Goal: Information Seeking & Learning: Learn about a topic

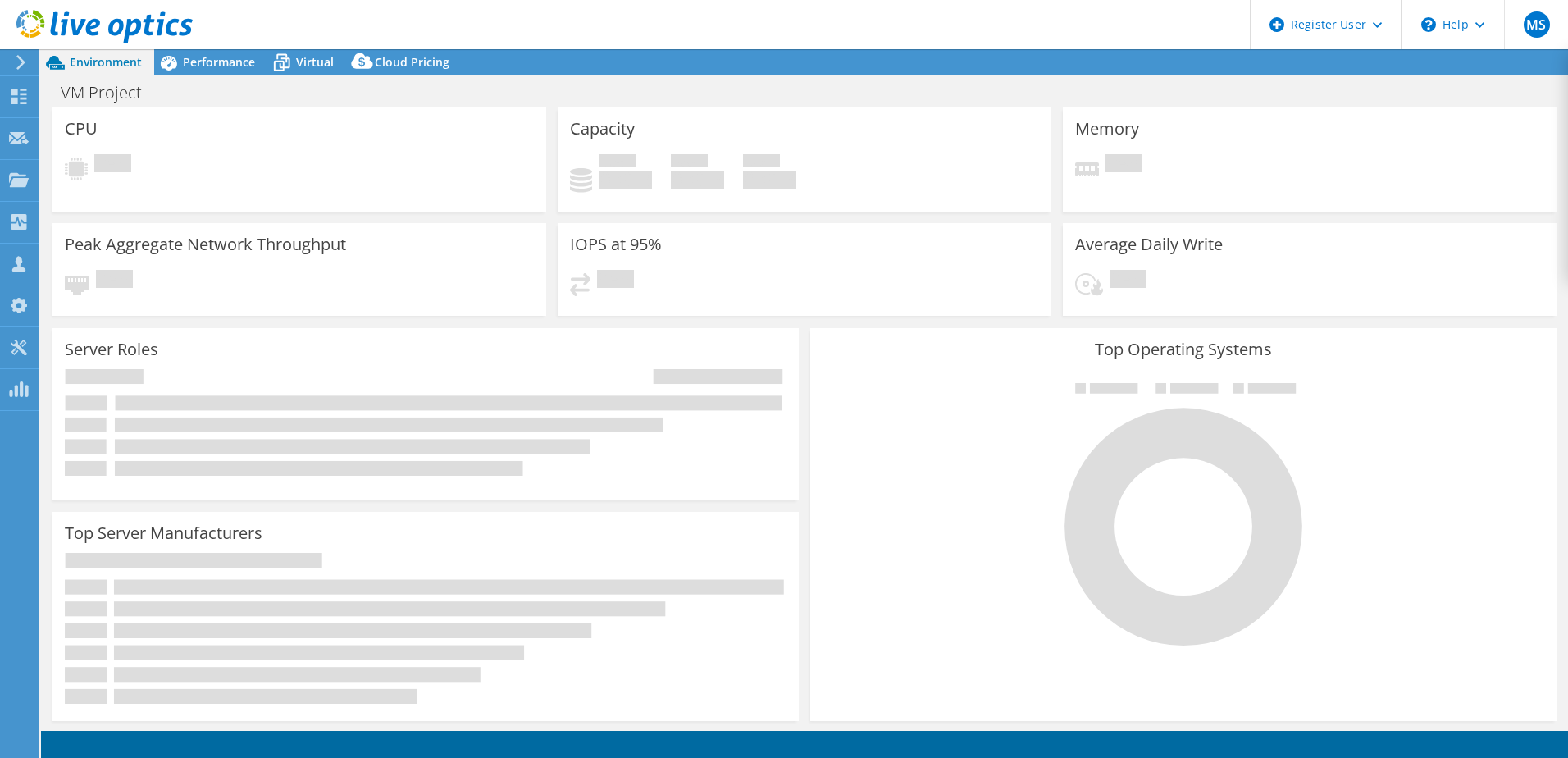
select select "USD"
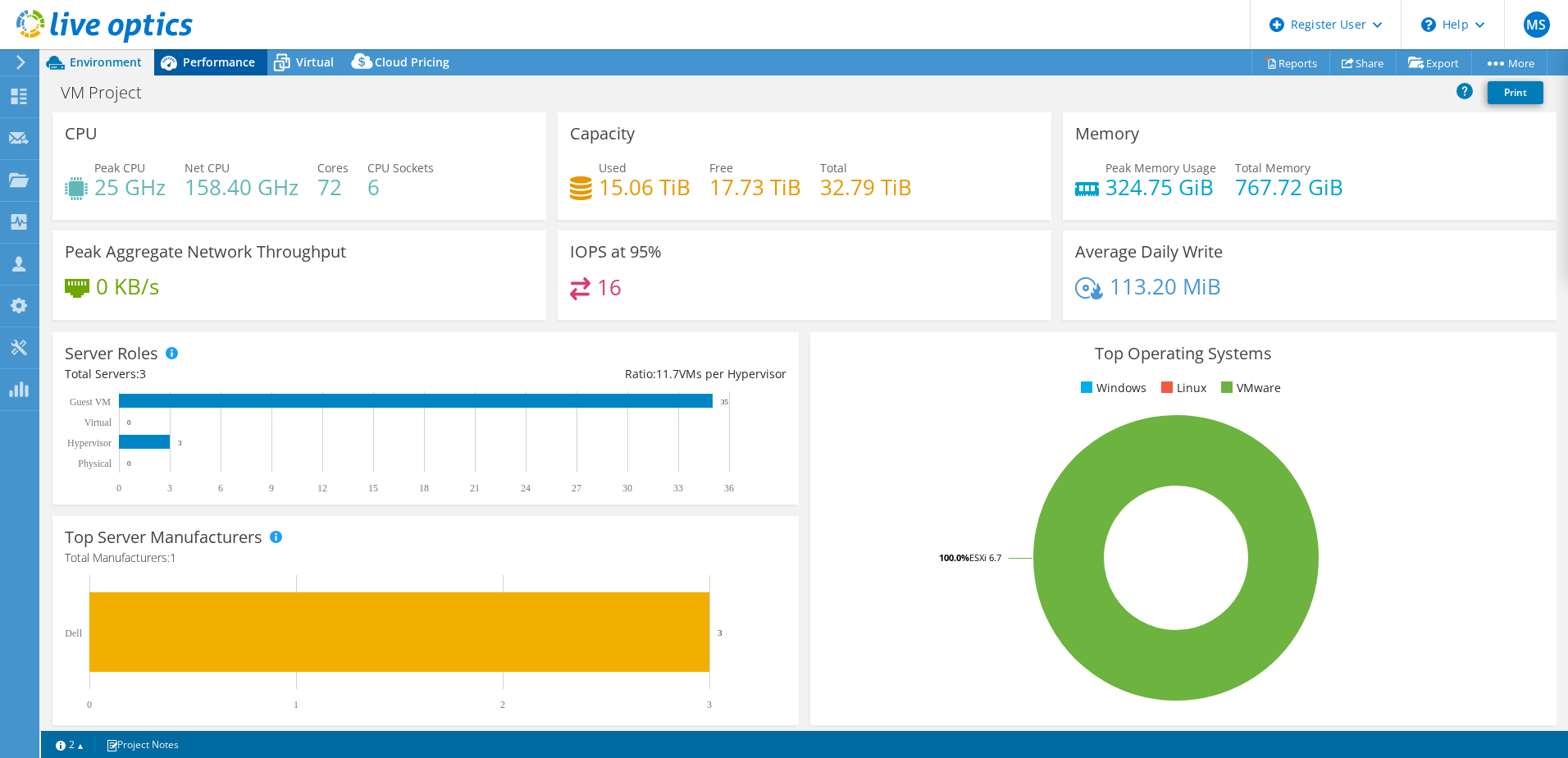
click at [214, 67] on span "Performance" at bounding box center [218, 61] width 72 height 16
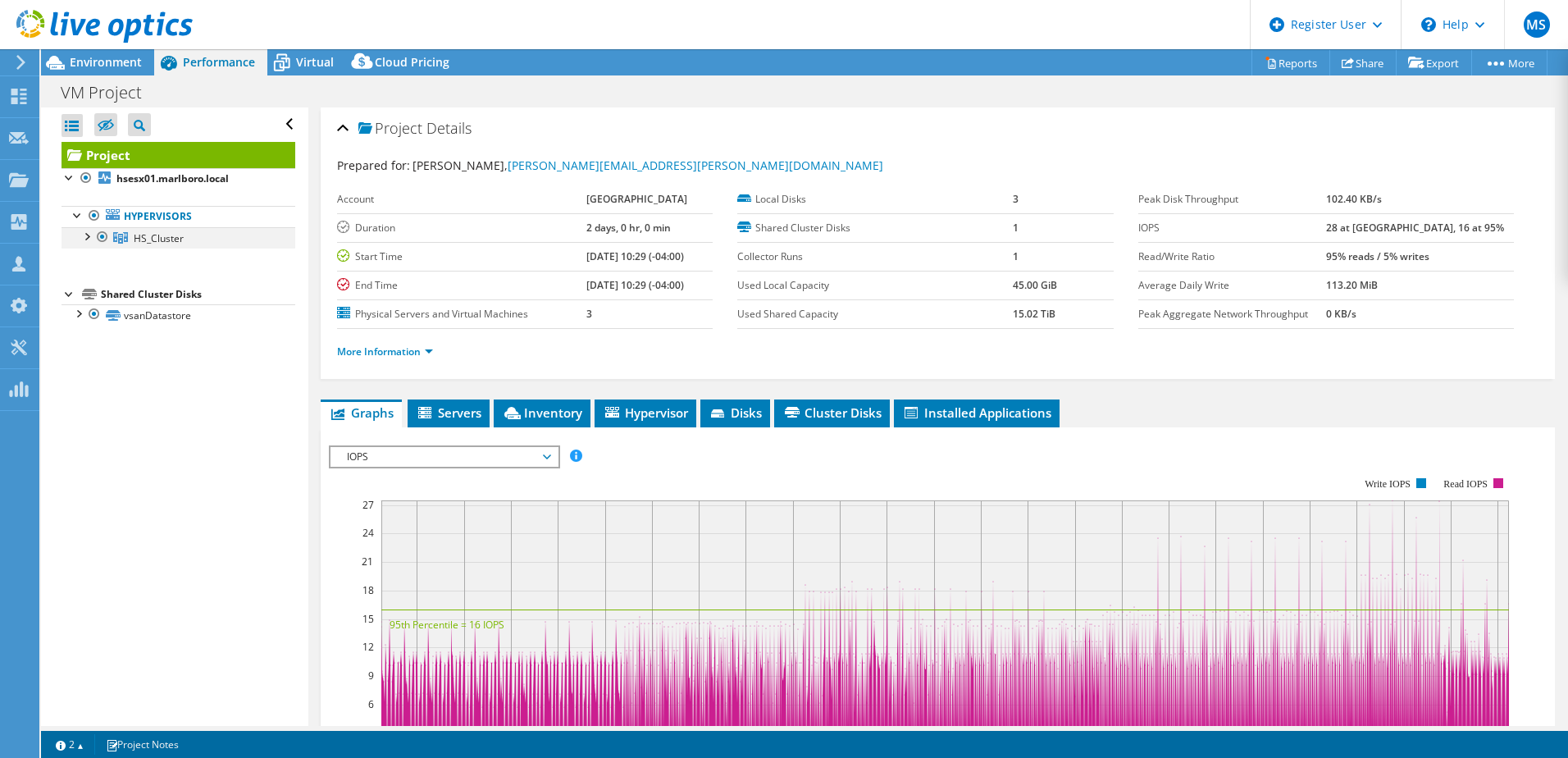
click at [80, 242] on div at bounding box center [86, 236] width 17 height 17
click at [81, 239] on div at bounding box center [86, 236] width 17 height 17
click at [360, 349] on link "More Information" at bounding box center [385, 351] width 96 height 14
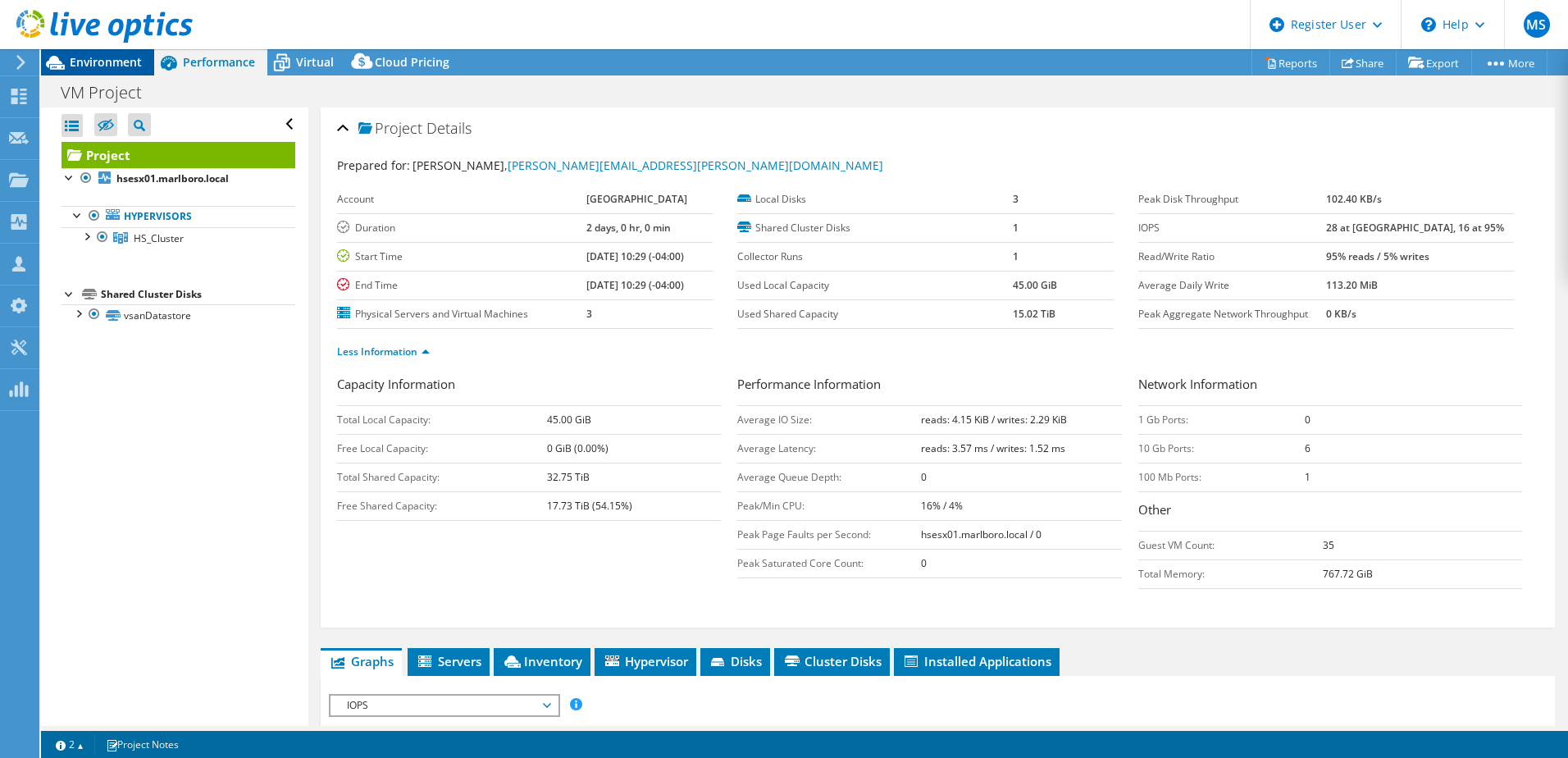
click at [100, 61] on span "Environment" at bounding box center [105, 61] width 72 height 16
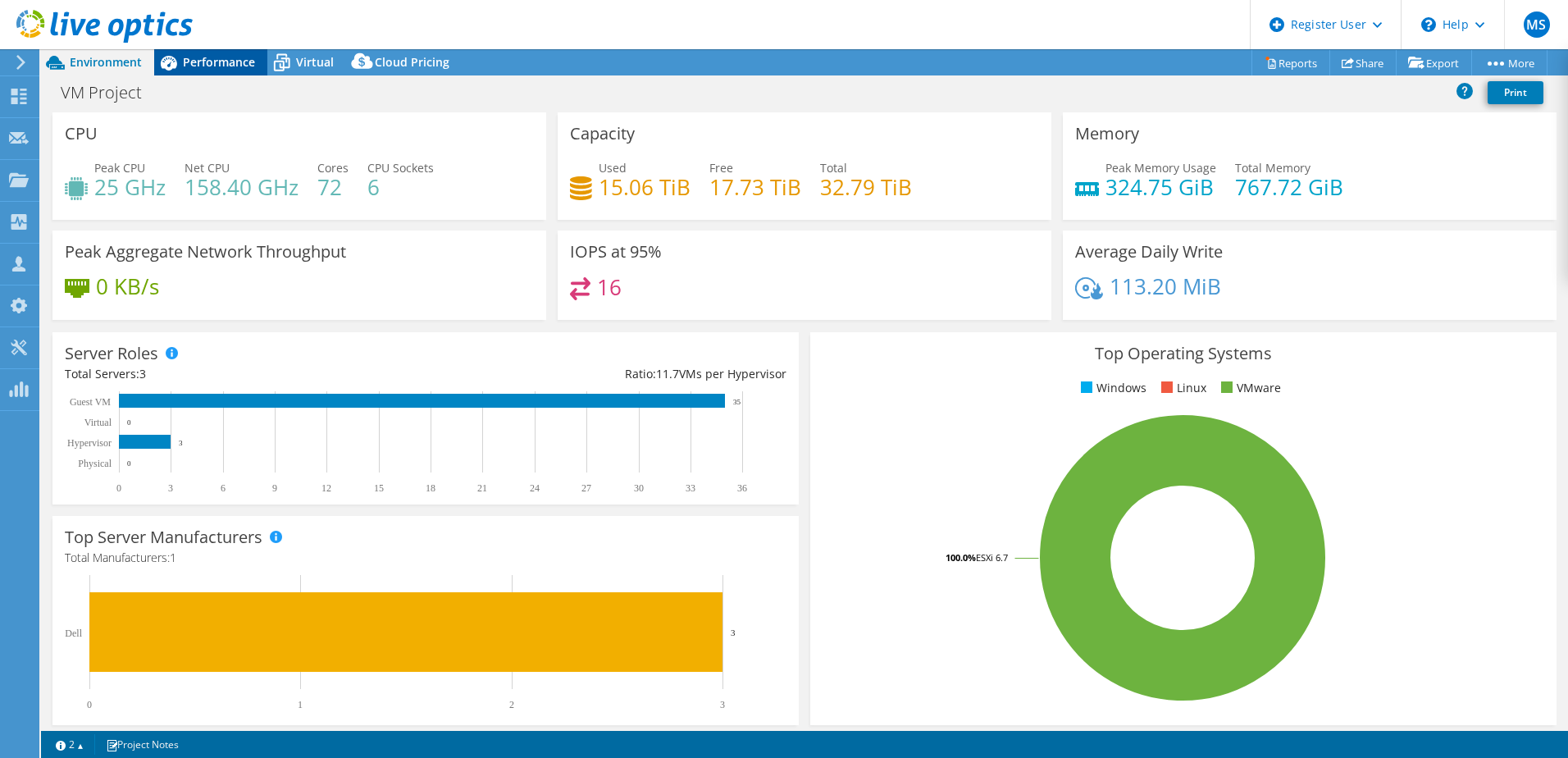
click at [219, 59] on span "Performance" at bounding box center [218, 61] width 72 height 16
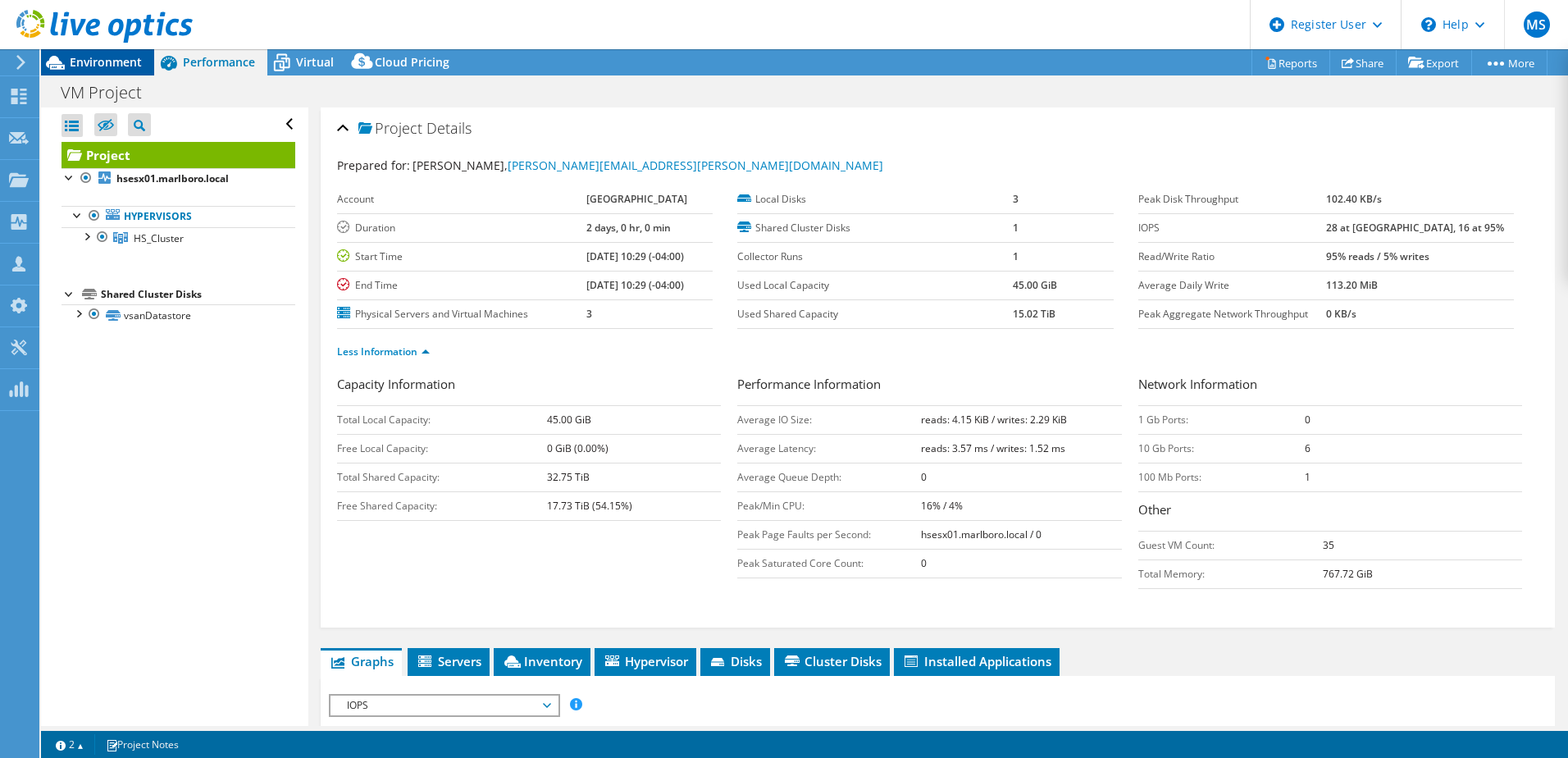
click at [105, 60] on span "Environment" at bounding box center [105, 61] width 72 height 16
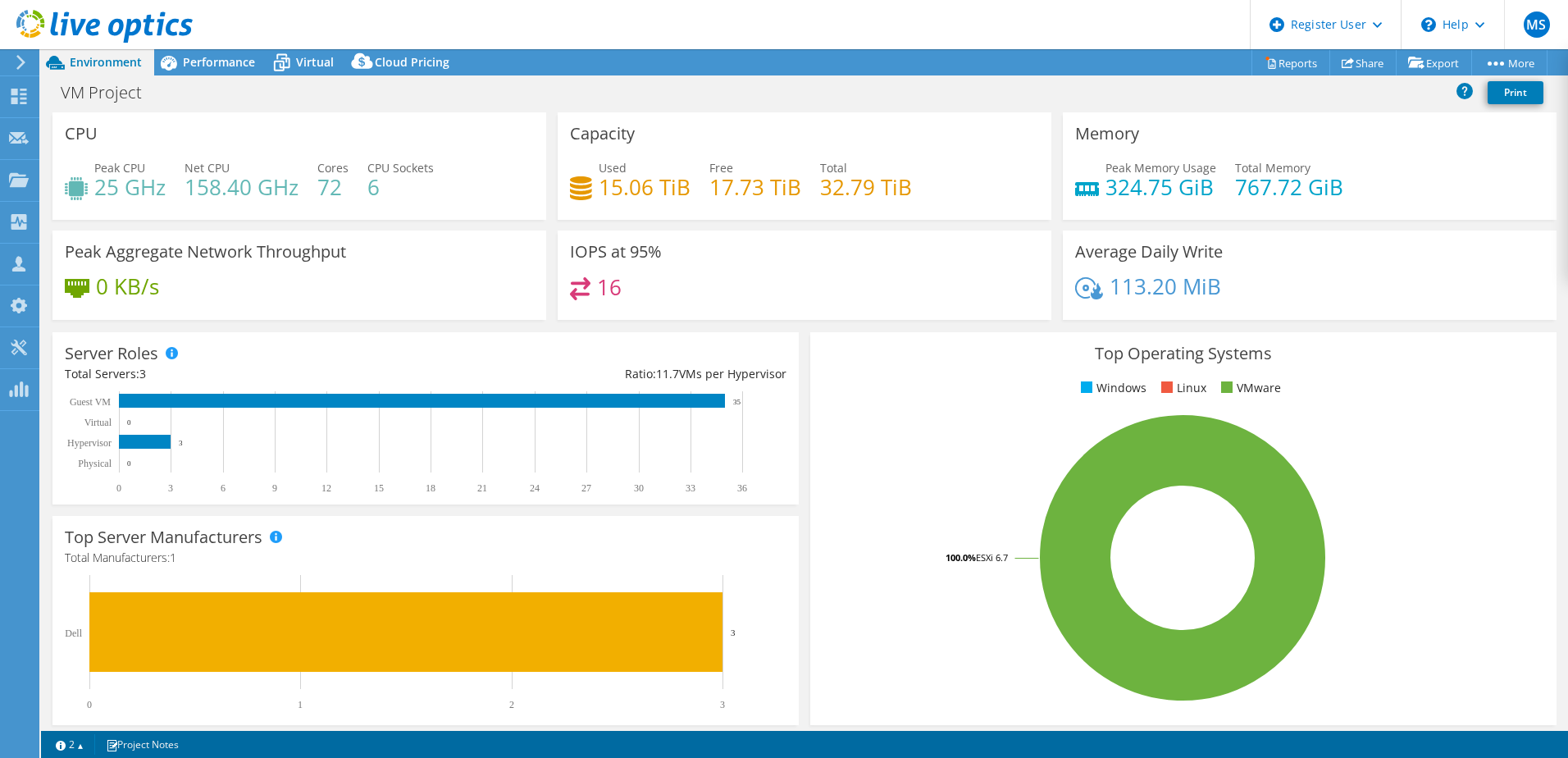
click at [686, 107] on div "VM Project Print" at bounding box center [804, 92] width 1527 height 31
click at [210, 57] on span "Performance" at bounding box center [218, 61] width 72 height 16
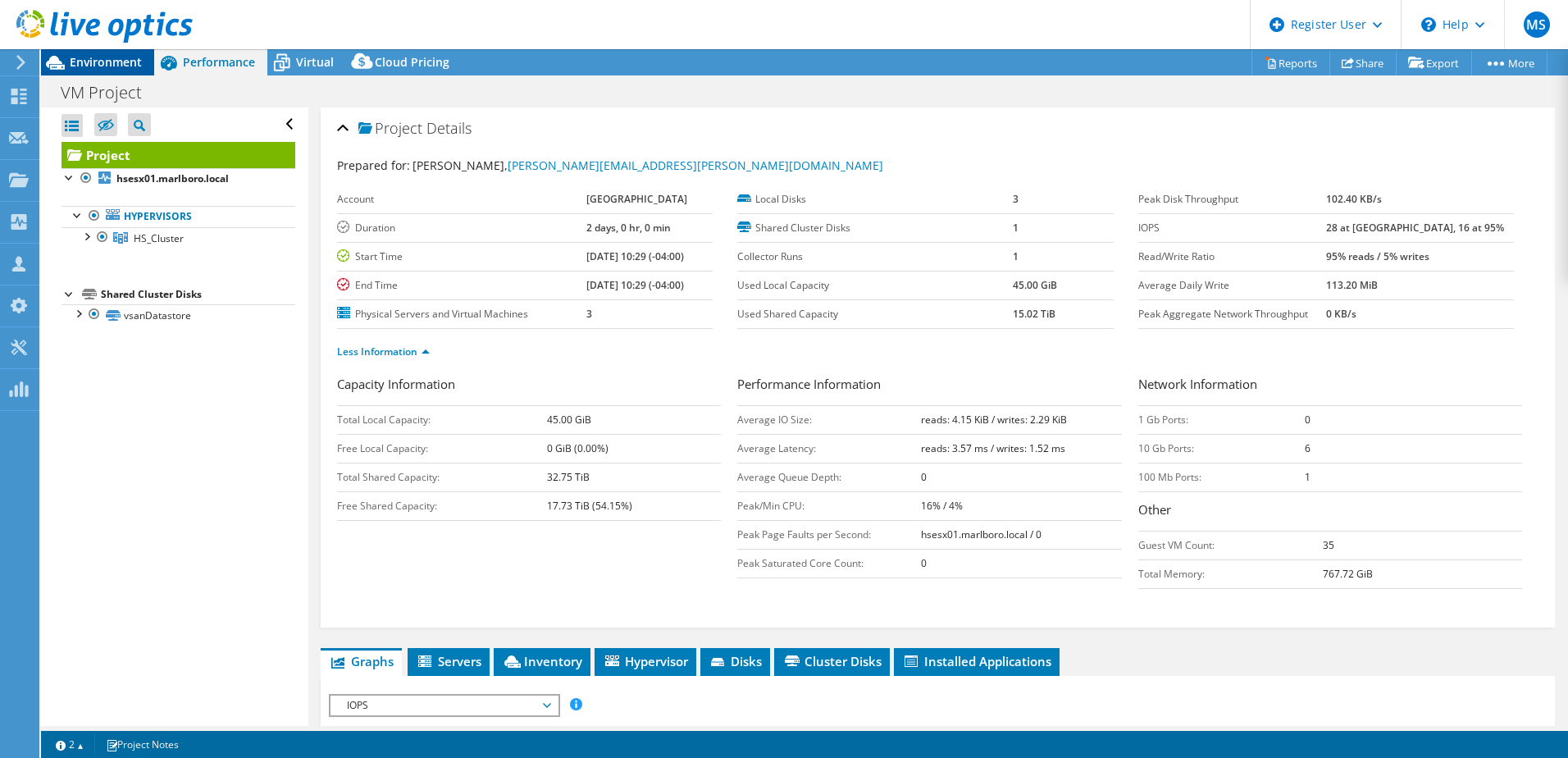
click at [135, 61] on span "Environment" at bounding box center [105, 61] width 72 height 16
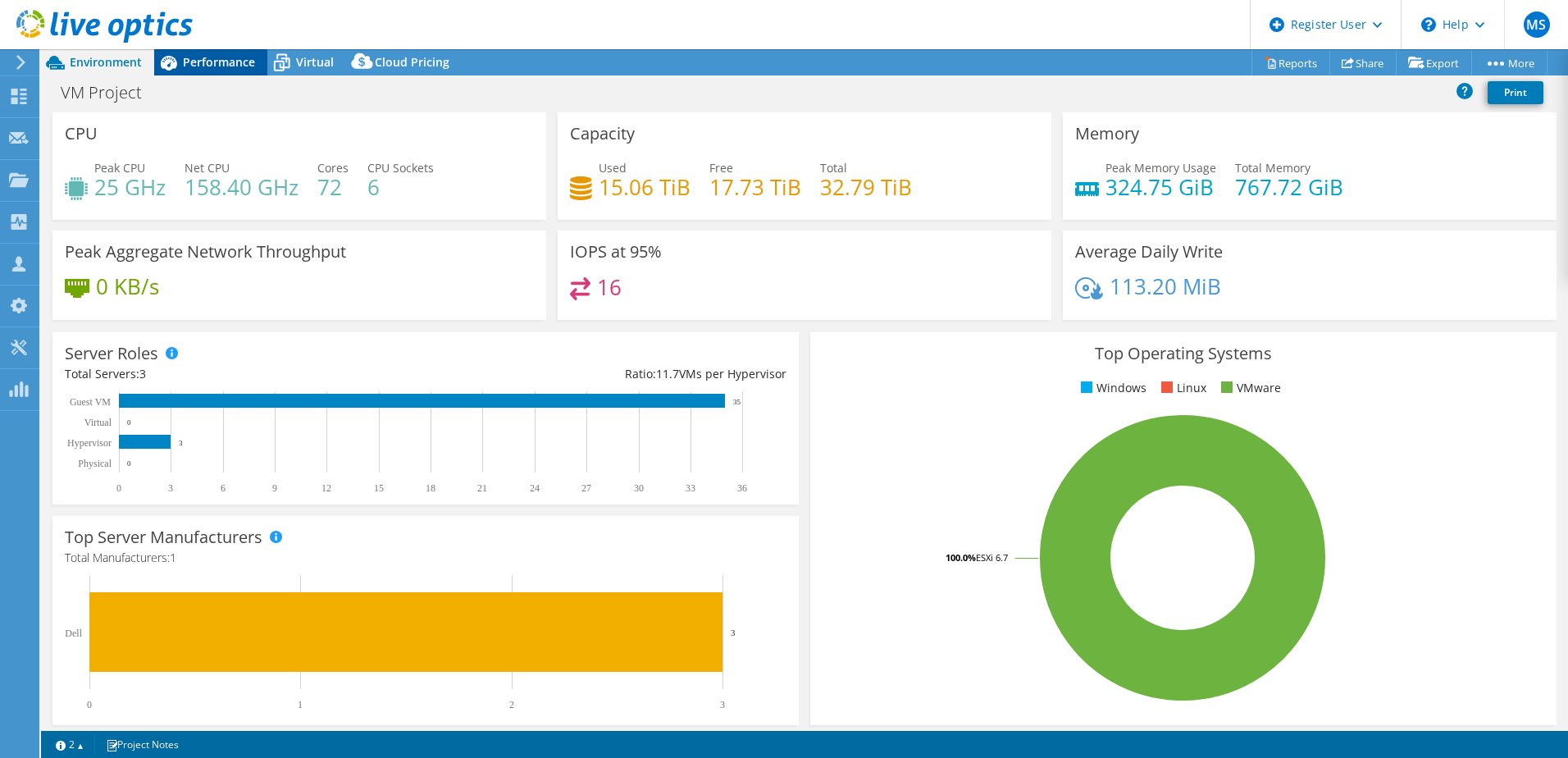
click at [208, 71] on div "Performance" at bounding box center [211, 62] width 113 height 27
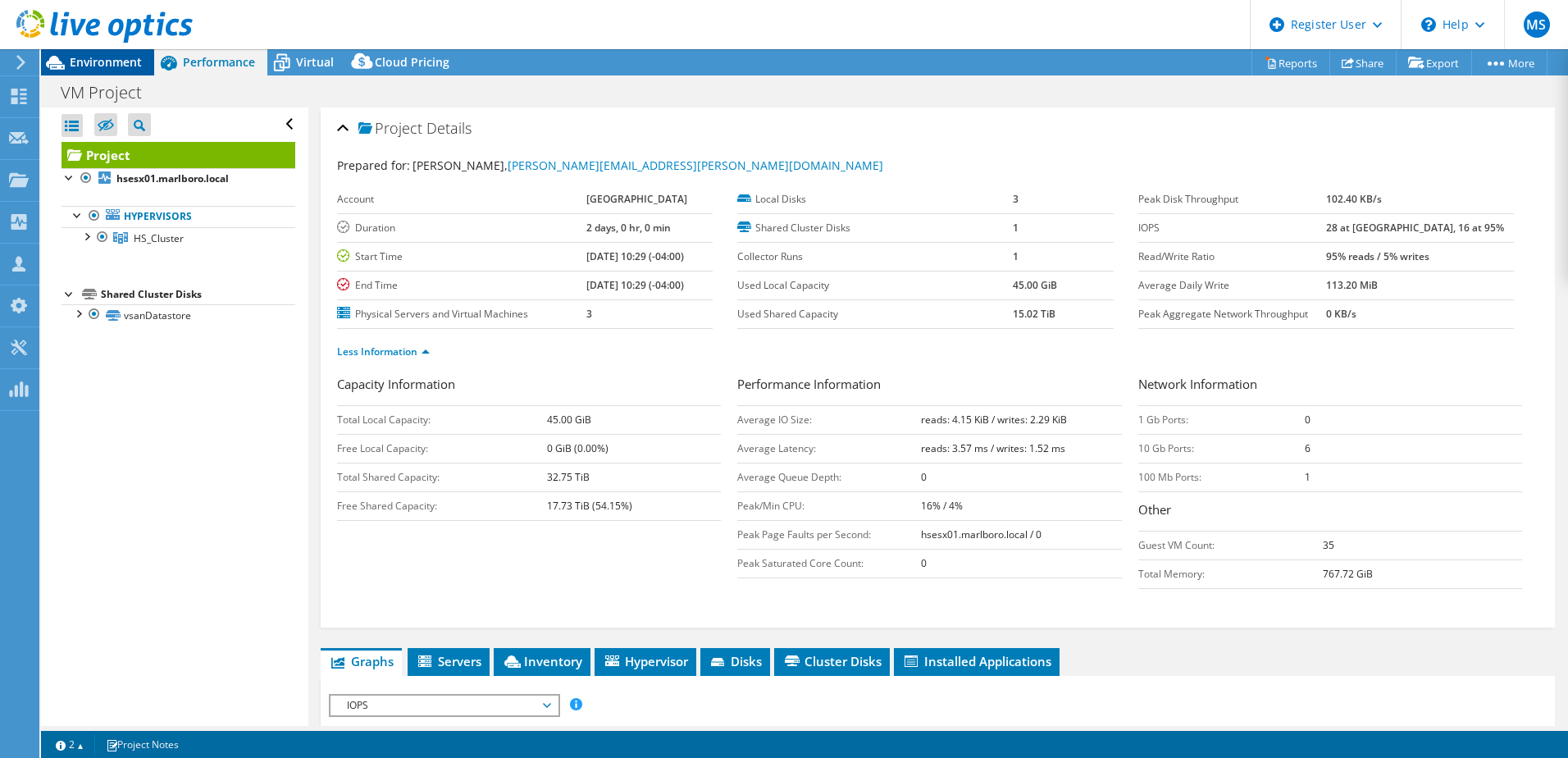
click at [123, 67] on span "Environment" at bounding box center [105, 61] width 72 height 16
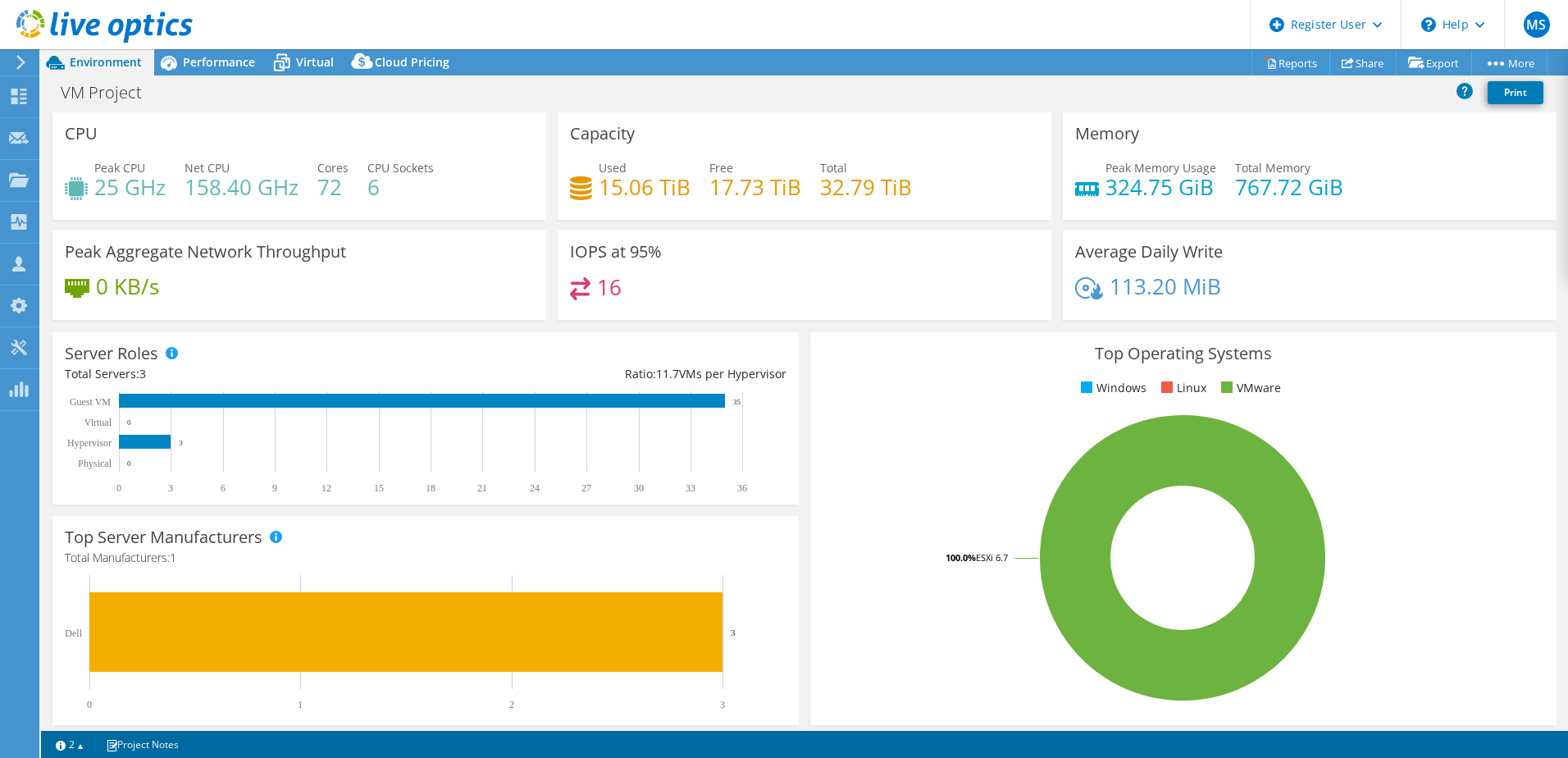
click at [552, 323] on div "IOPS at 95% 16" at bounding box center [804, 280] width 505 height 100
click at [535, 328] on div "Server Roles Physical Servers represent bare metal servers that were targets of…" at bounding box center [426, 417] width 758 height 183
click at [294, 64] on icon at bounding box center [281, 62] width 29 height 29
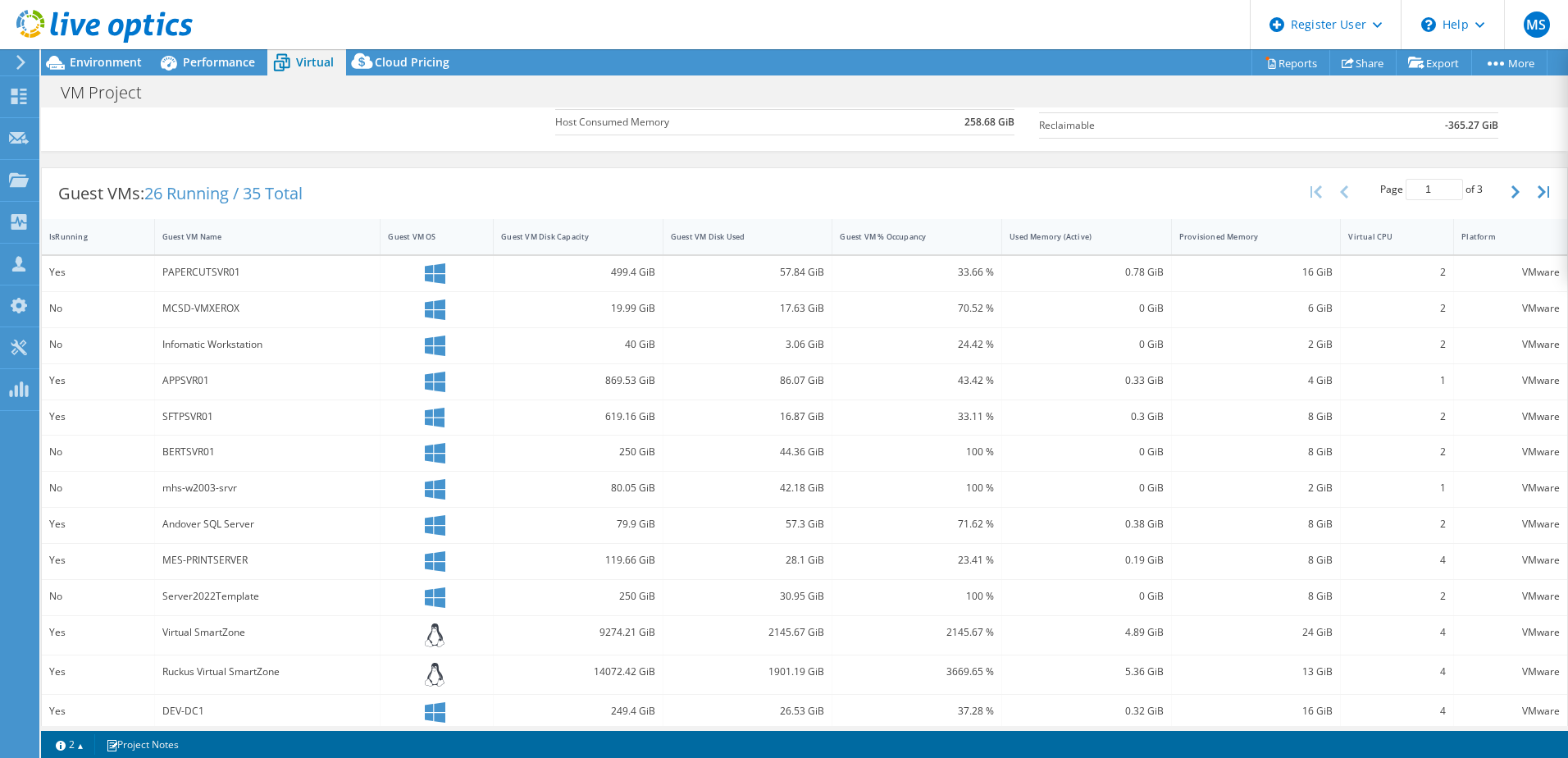
scroll to position [227, 0]
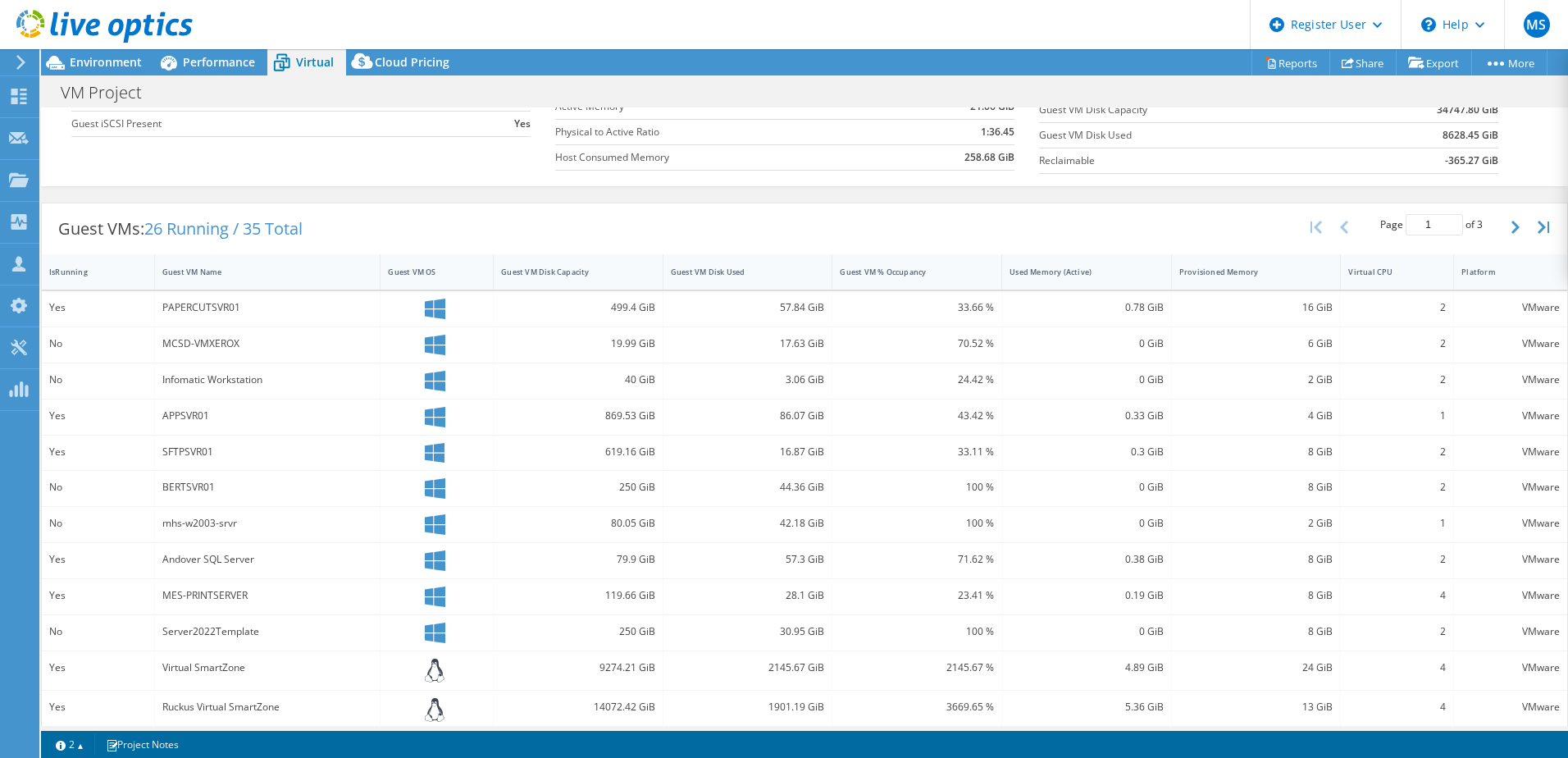
click at [333, 230] on div "Guest VMs: 26 Running / 35 Total Page 1 of 3 5 rows 10 rows 20 rows 25 rows 50 …" at bounding box center [804, 228] width 1526 height 51
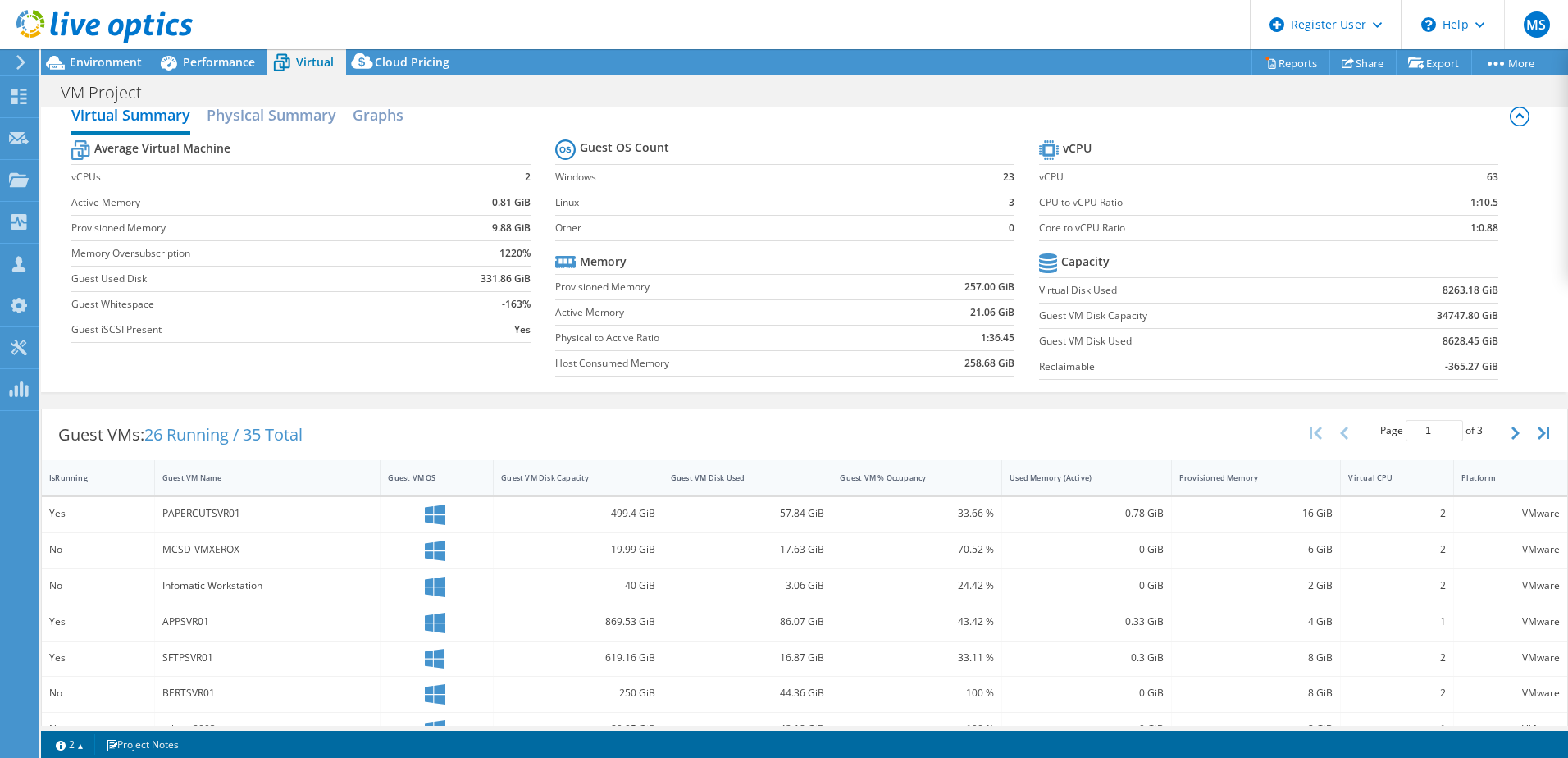
scroll to position [0, 0]
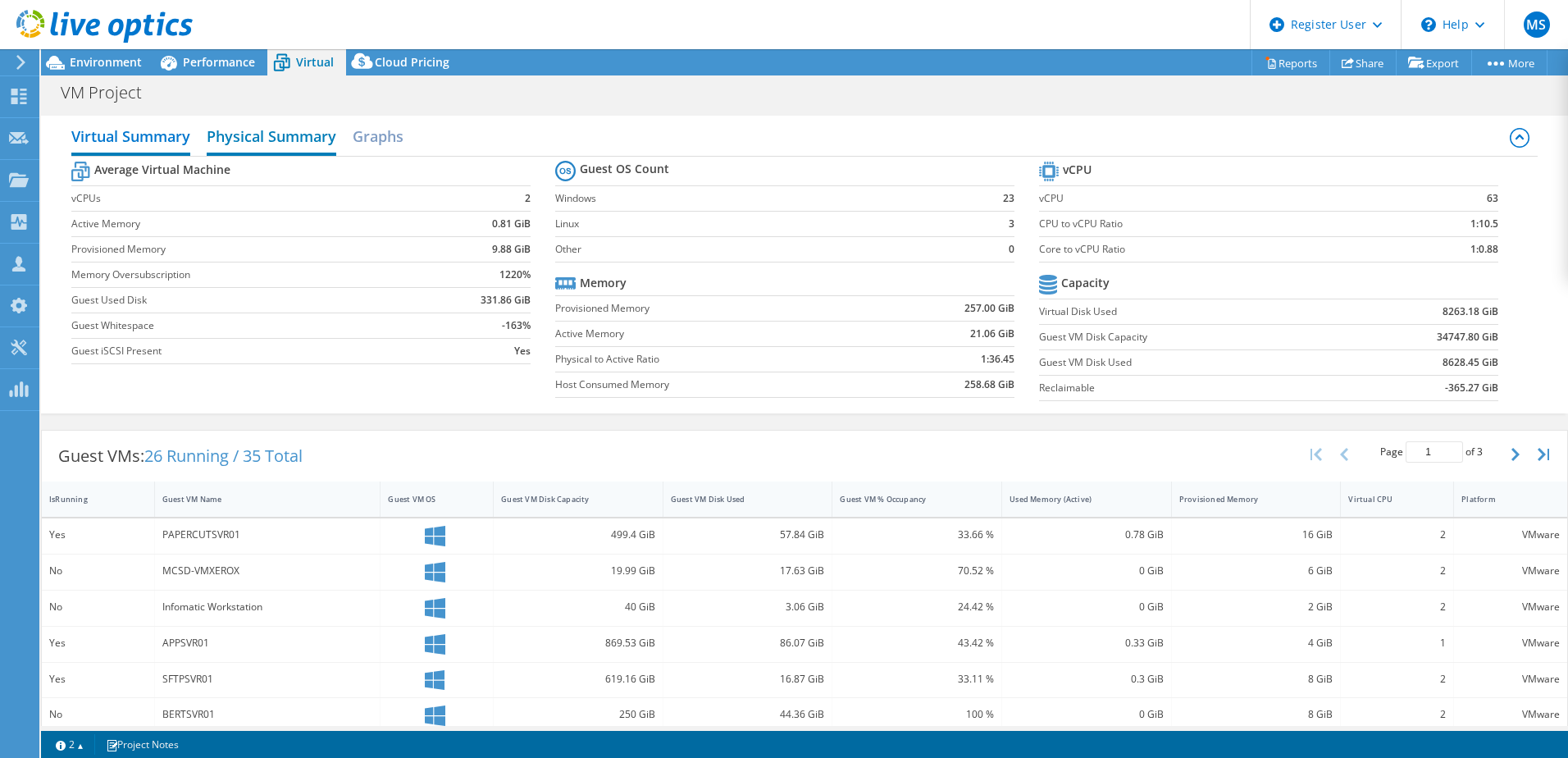
drag, startPoint x: 270, startPoint y: 132, endPoint x: 289, endPoint y: 132, distance: 19.0
click at [275, 132] on h2 "Physical Summary" at bounding box center [271, 138] width 129 height 36
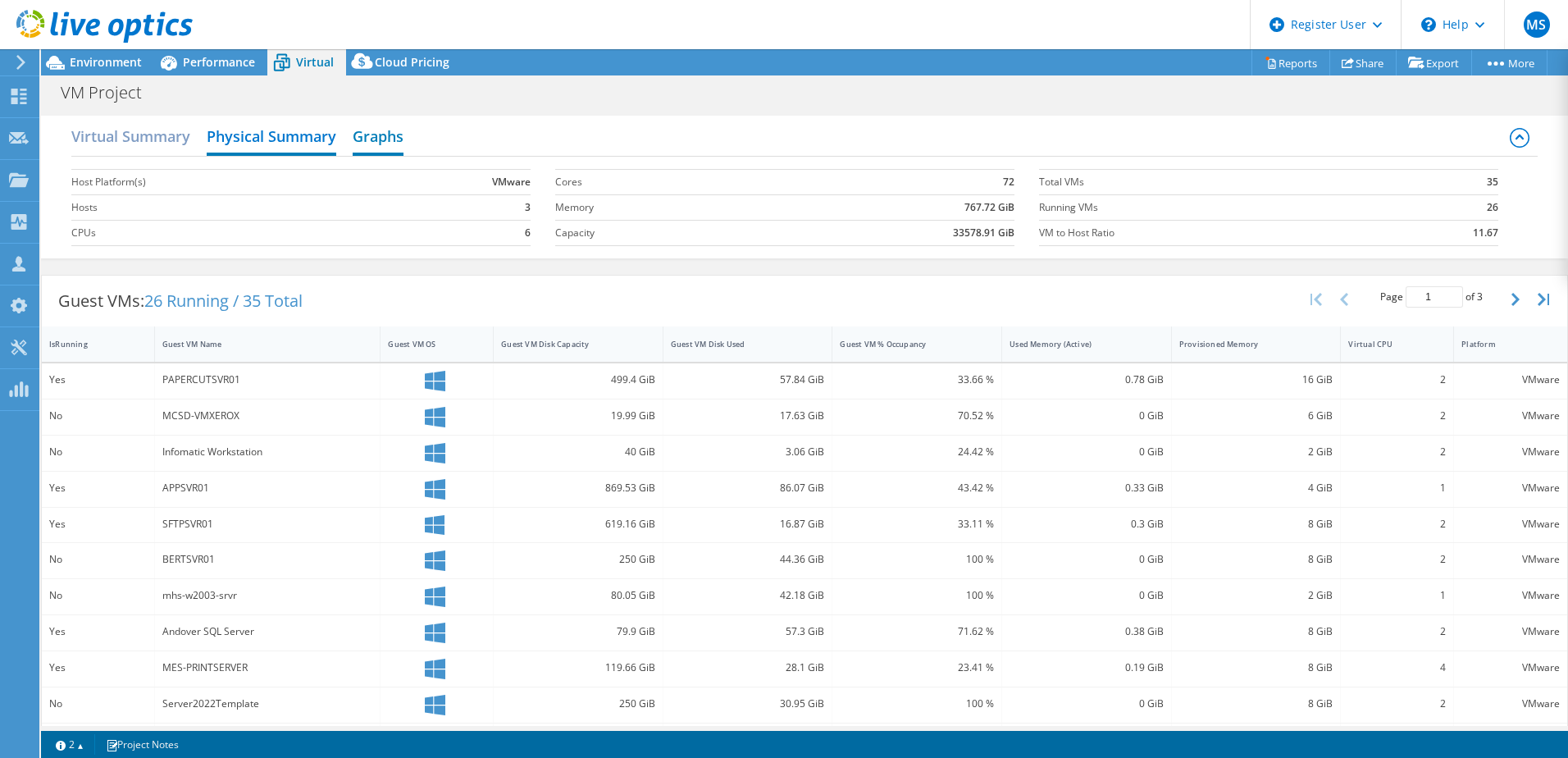
drag, startPoint x: 289, startPoint y: 132, endPoint x: 389, endPoint y: 148, distance: 101.3
click at [392, 148] on h2 "Graphs" at bounding box center [377, 138] width 51 height 36
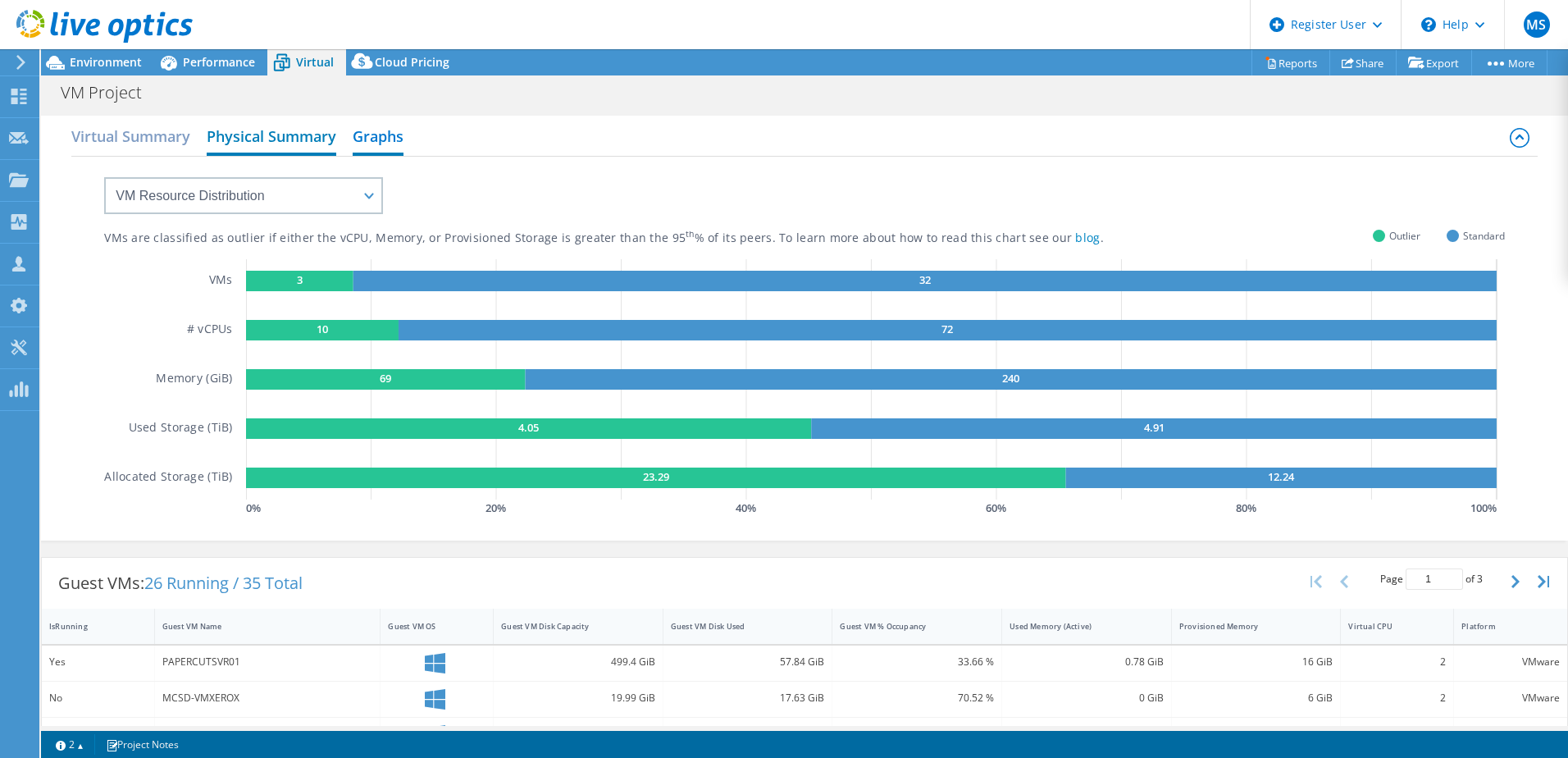
drag, startPoint x: 256, startPoint y: 146, endPoint x: 229, endPoint y: 147, distance: 27.0
click at [247, 146] on h2 "Physical Summary" at bounding box center [271, 138] width 129 height 36
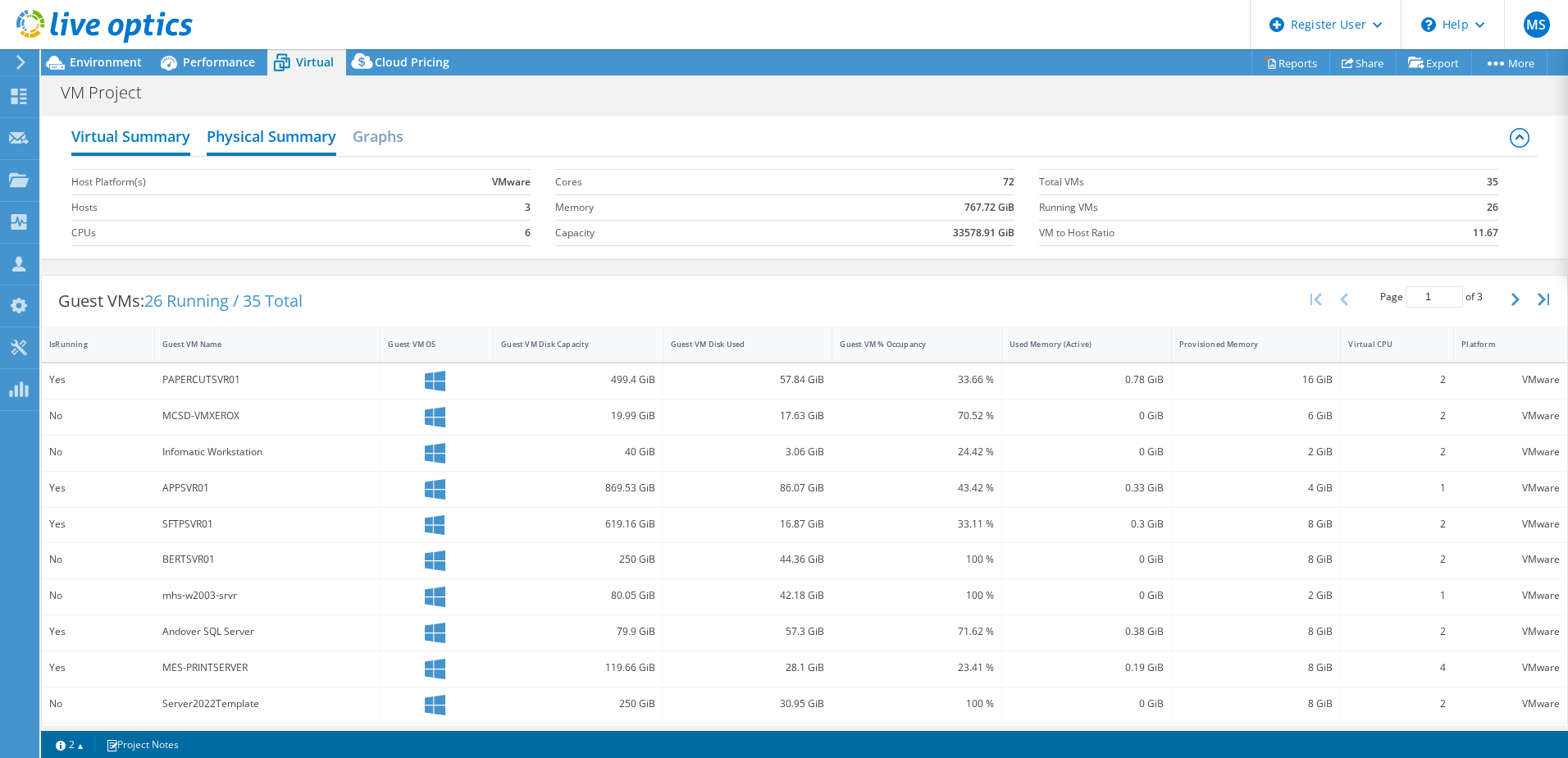
drag, startPoint x: 229, startPoint y: 147, endPoint x: 167, endPoint y: 147, distance: 62.0
click at [167, 147] on h2 "Virtual Summary" at bounding box center [130, 138] width 119 height 36
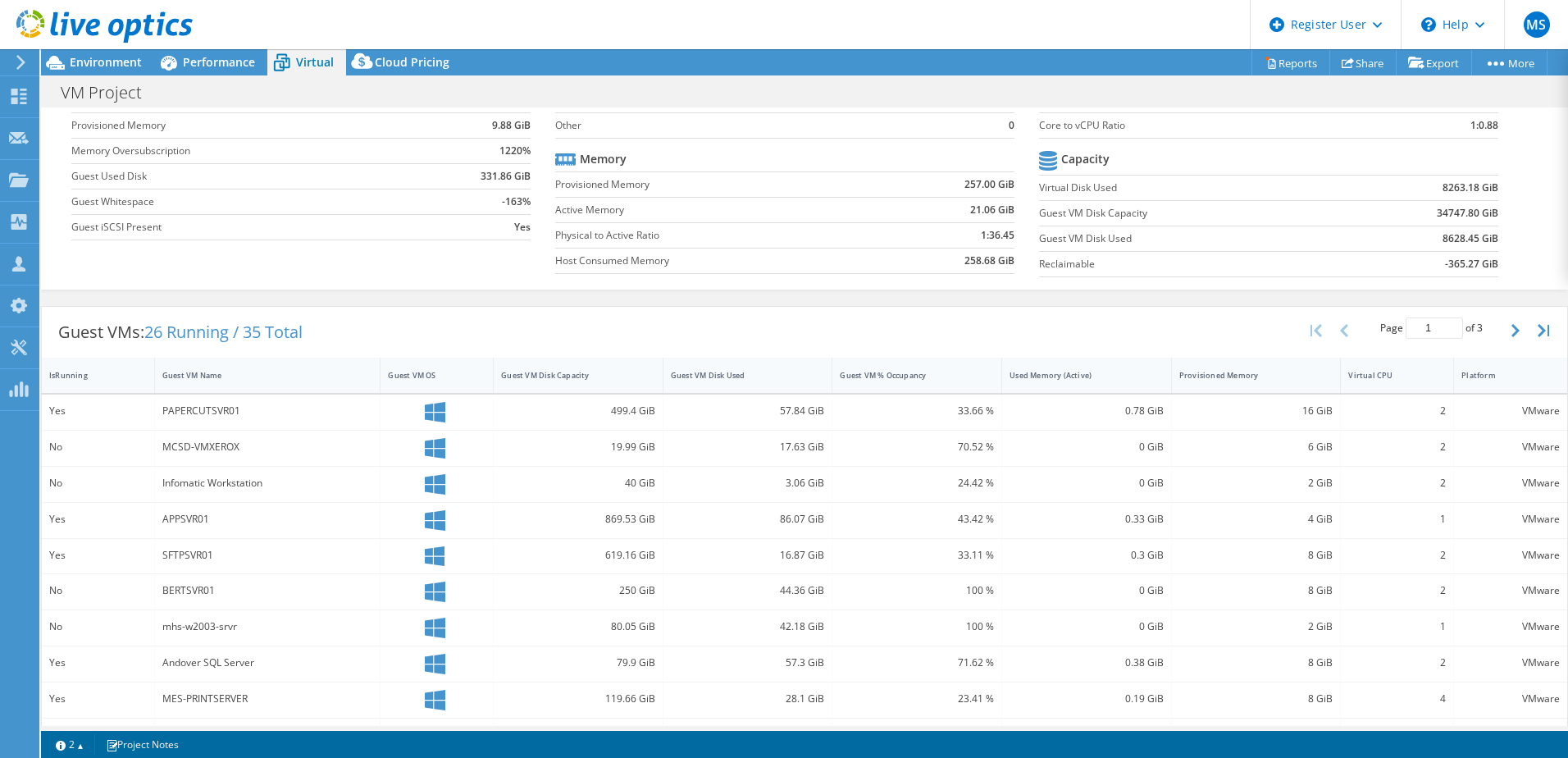
scroll to position [130, 0]
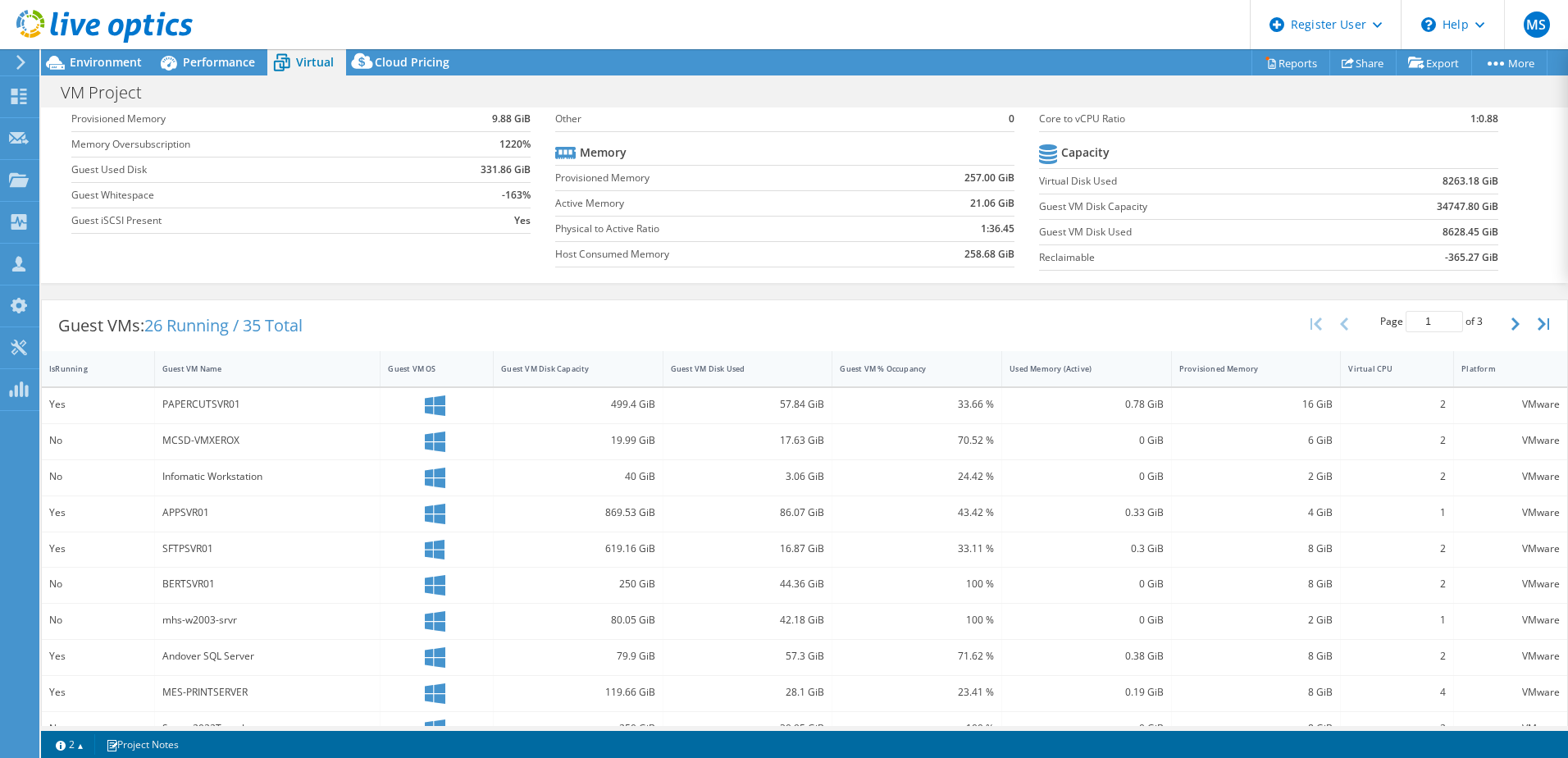
click at [554, 310] on div "Guest VMs: 26 Running / 35 Total Page 1 of 3 5 rows 10 rows 20 rows 25 rows 50 …" at bounding box center [804, 325] width 1526 height 51
click at [235, 60] on span "Performance" at bounding box center [218, 61] width 72 height 16
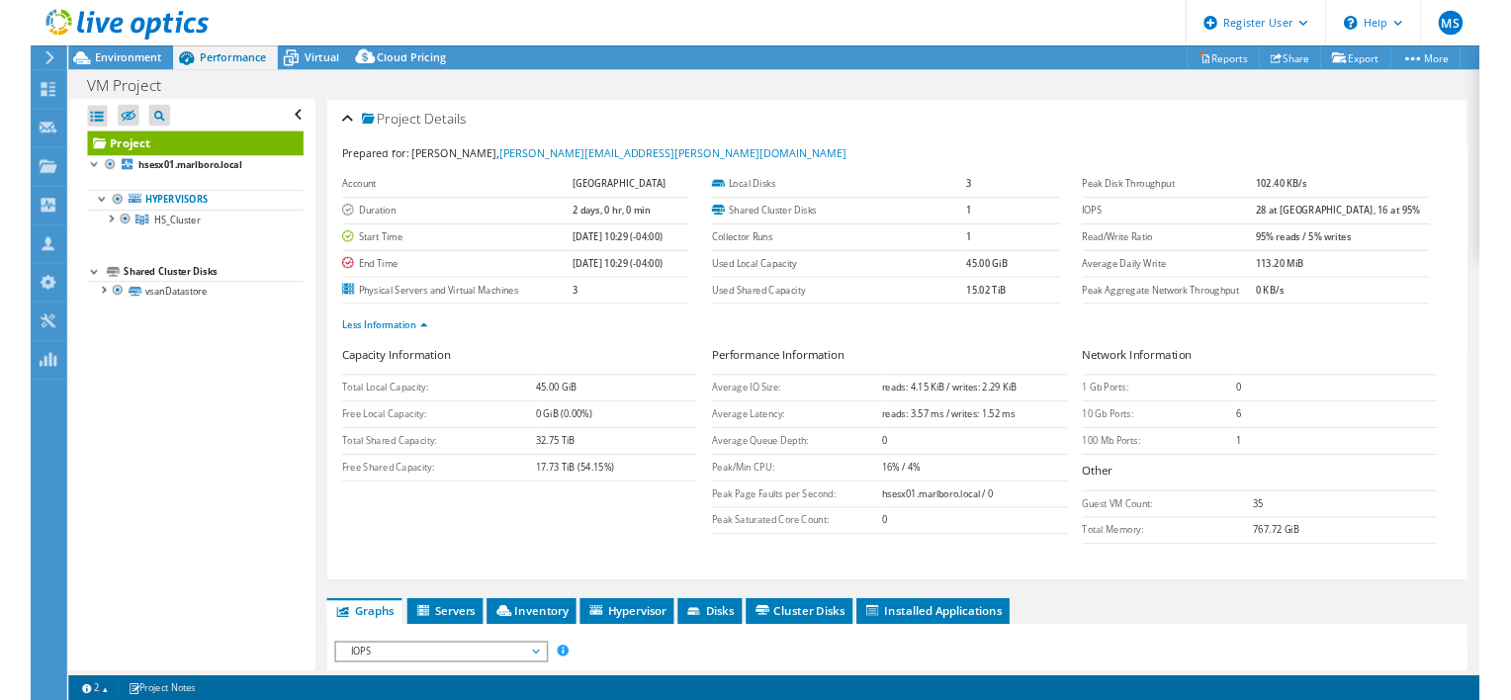
scroll to position [0, 0]
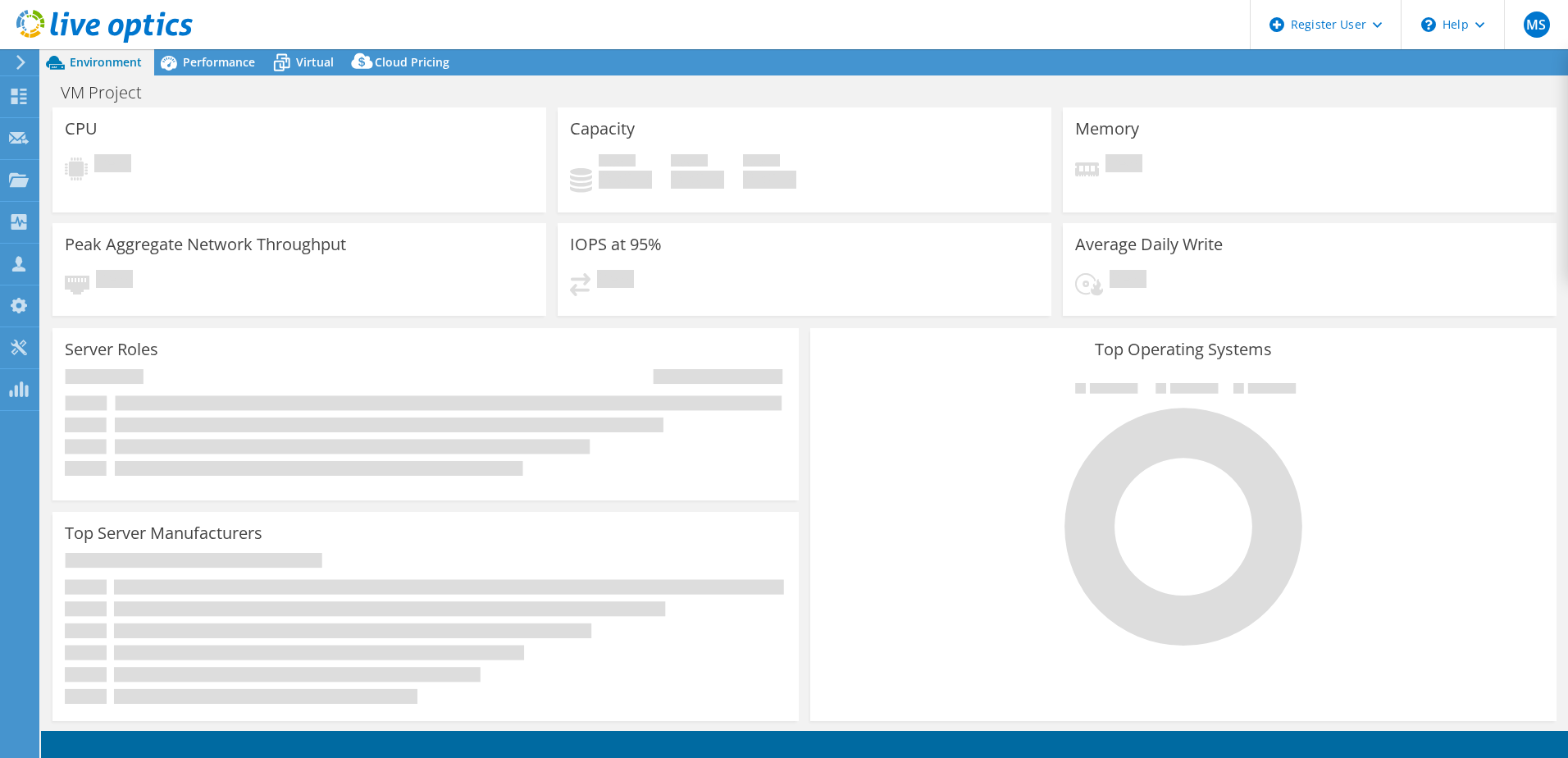
select select "USD"
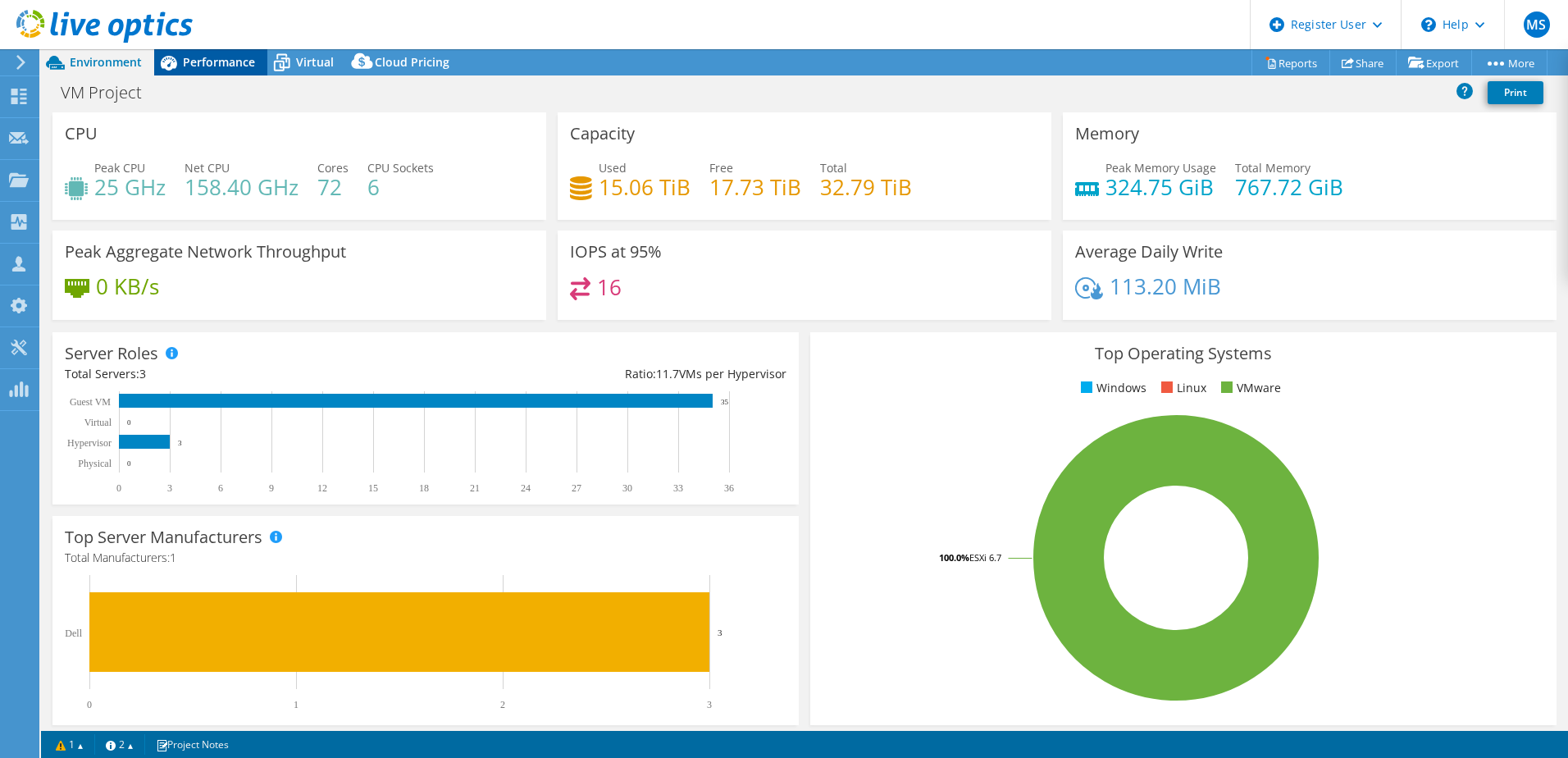
click at [198, 61] on span "Performance" at bounding box center [218, 61] width 72 height 16
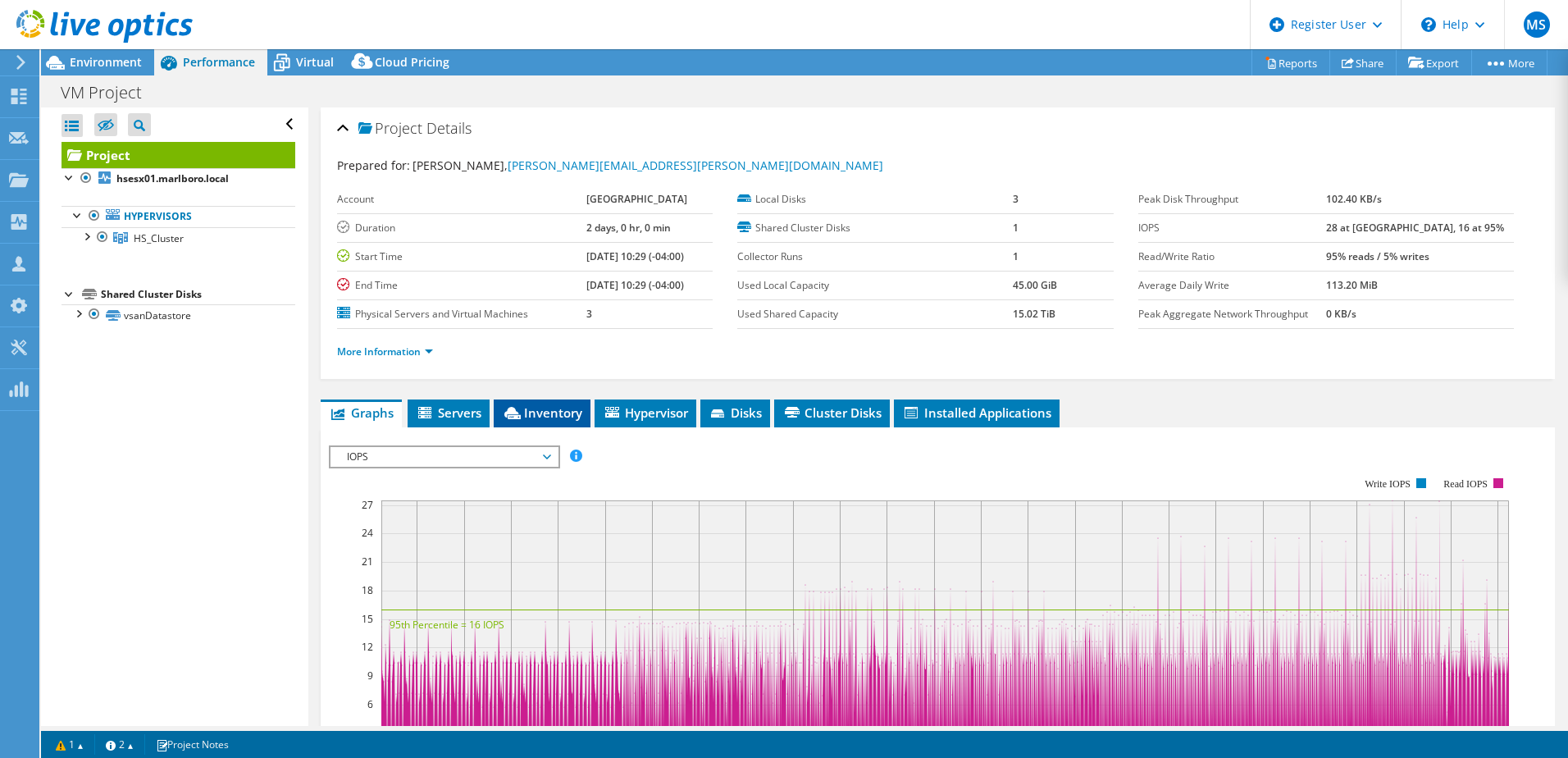
click at [544, 408] on span "Inventory" at bounding box center [542, 412] width 80 height 17
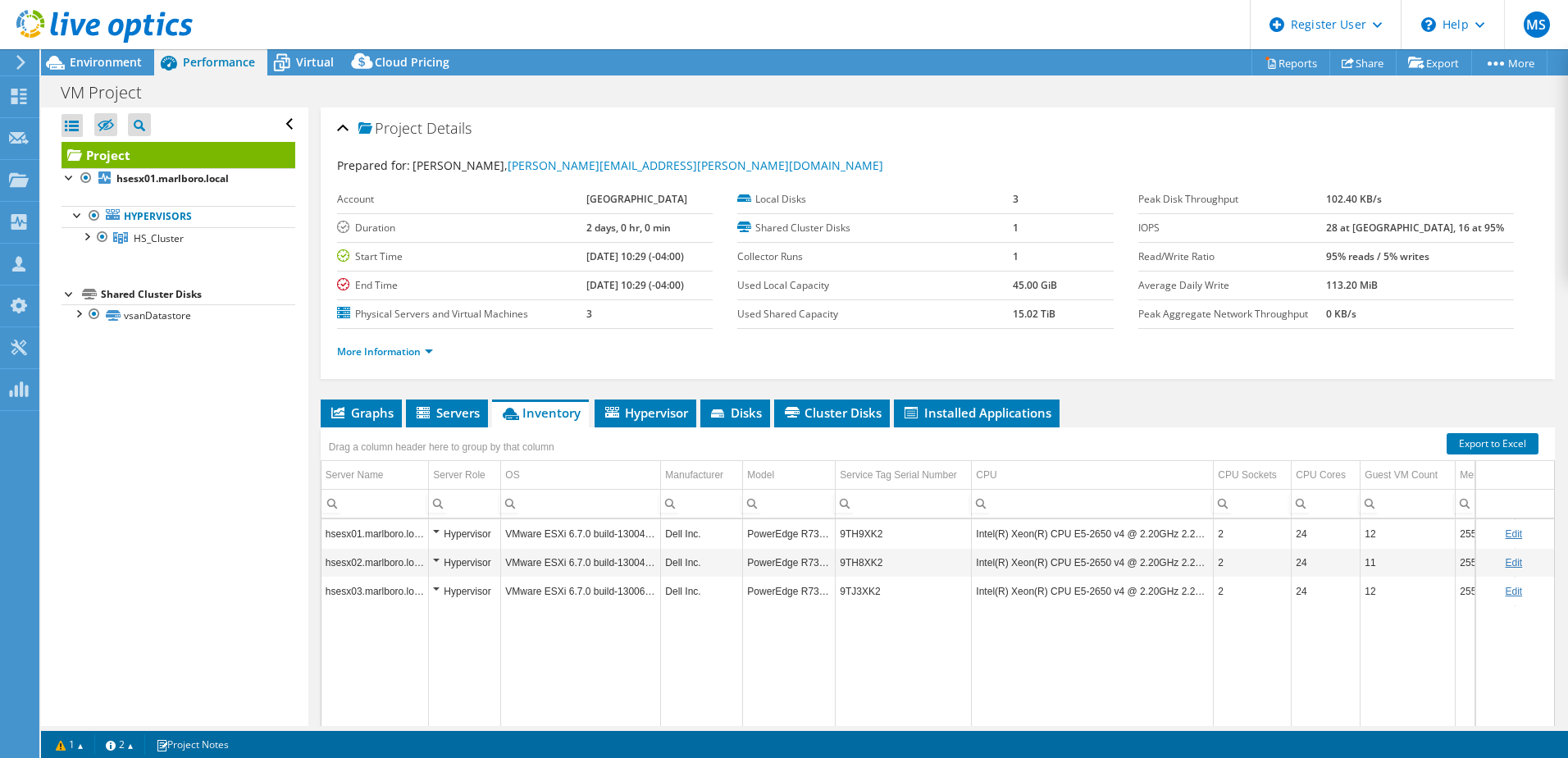
scroll to position [112, 0]
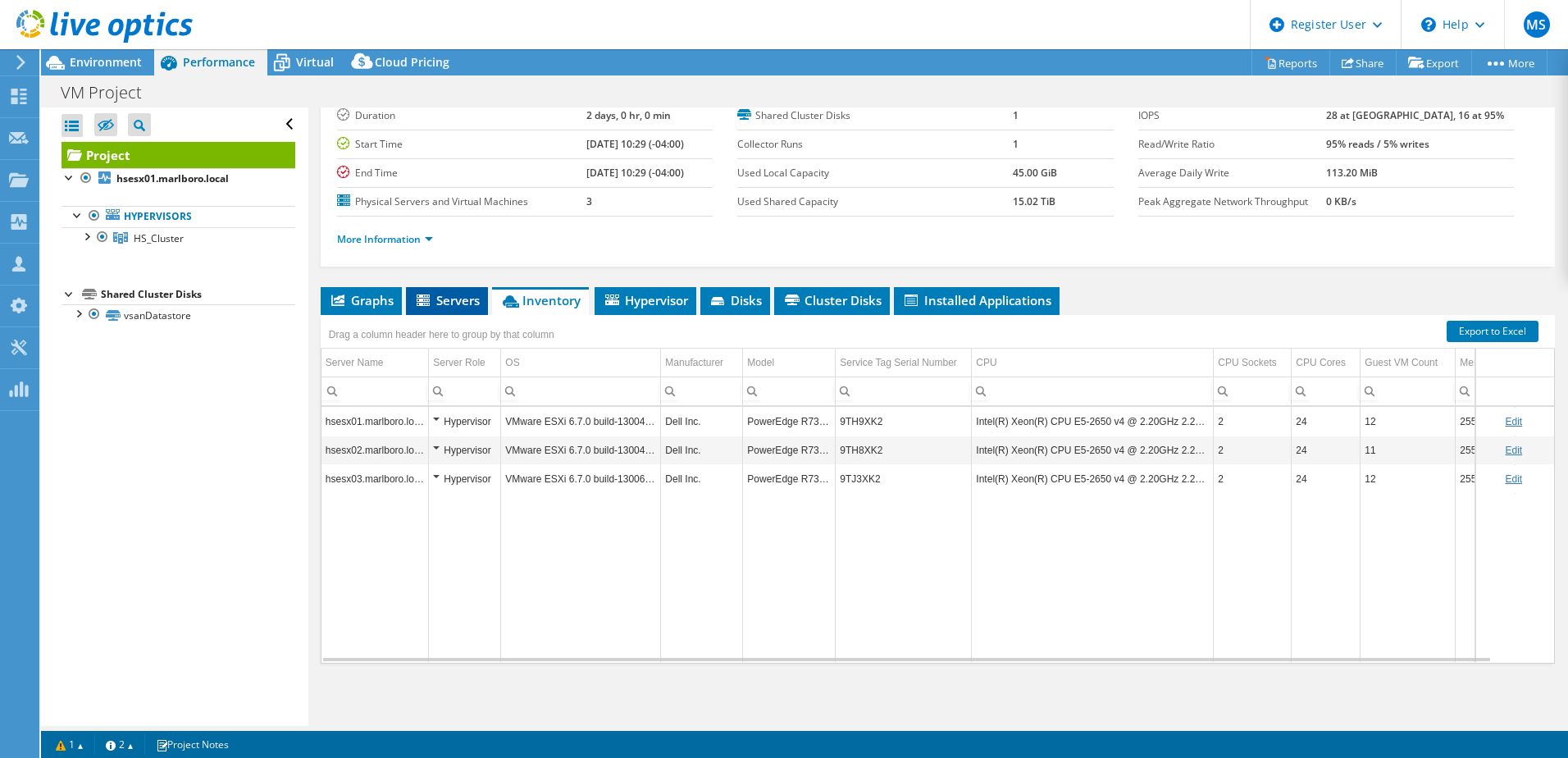
click at [421, 292] on span "Servers" at bounding box center [446, 300] width 66 height 17
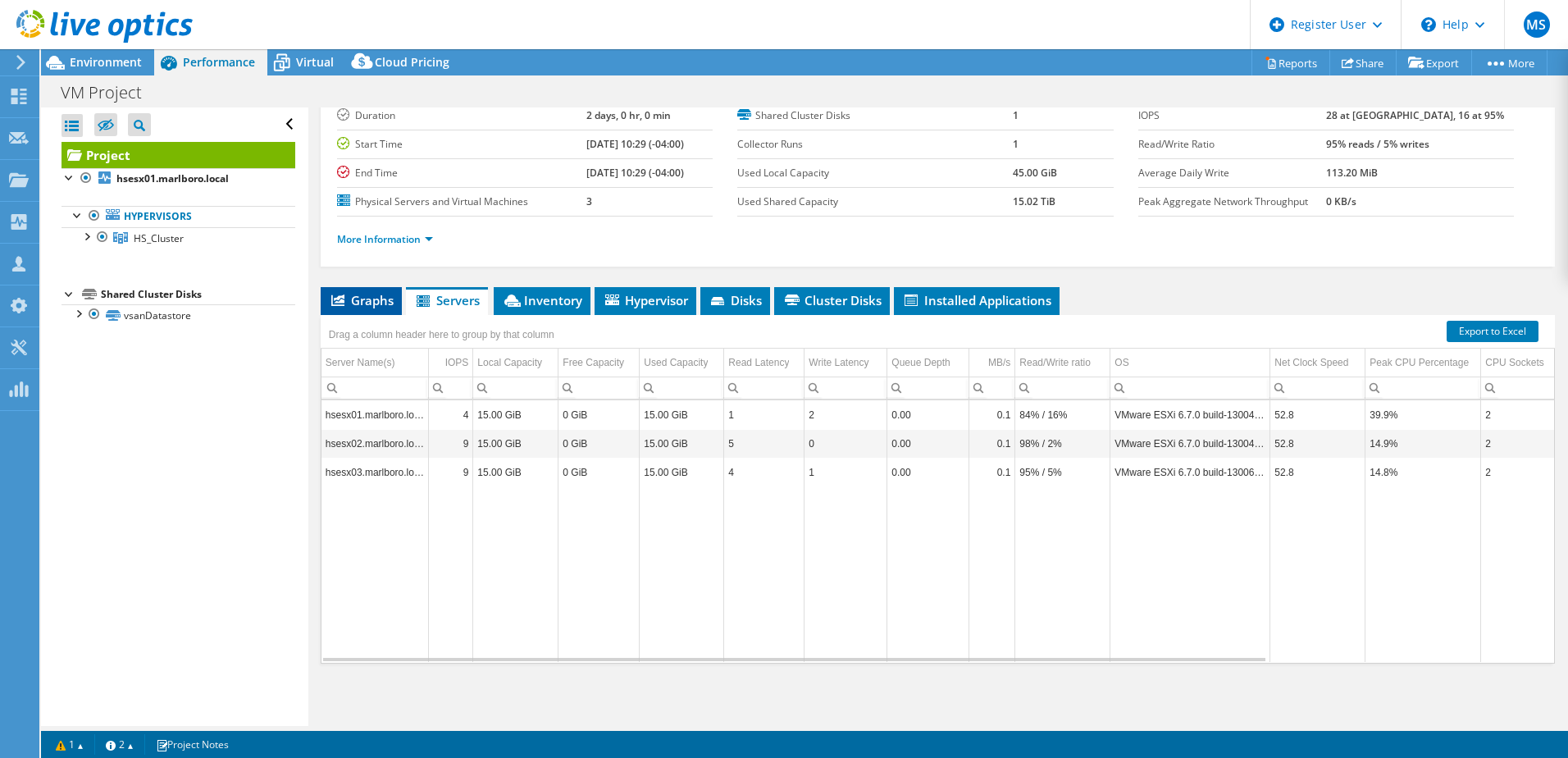
click at [372, 298] on span "Graphs" at bounding box center [361, 300] width 65 height 17
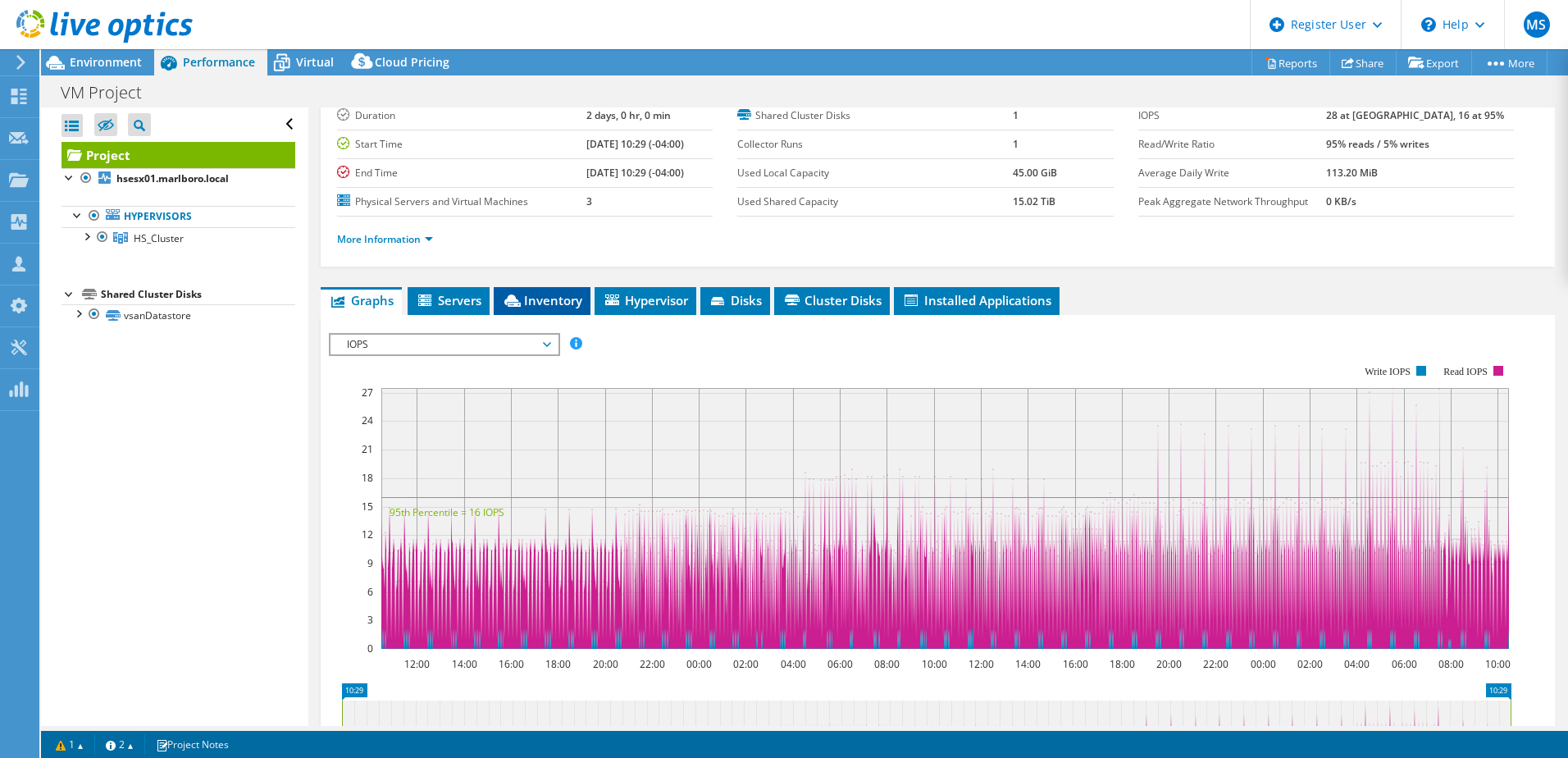
click at [497, 300] on li "Inventory" at bounding box center [542, 301] width 97 height 28
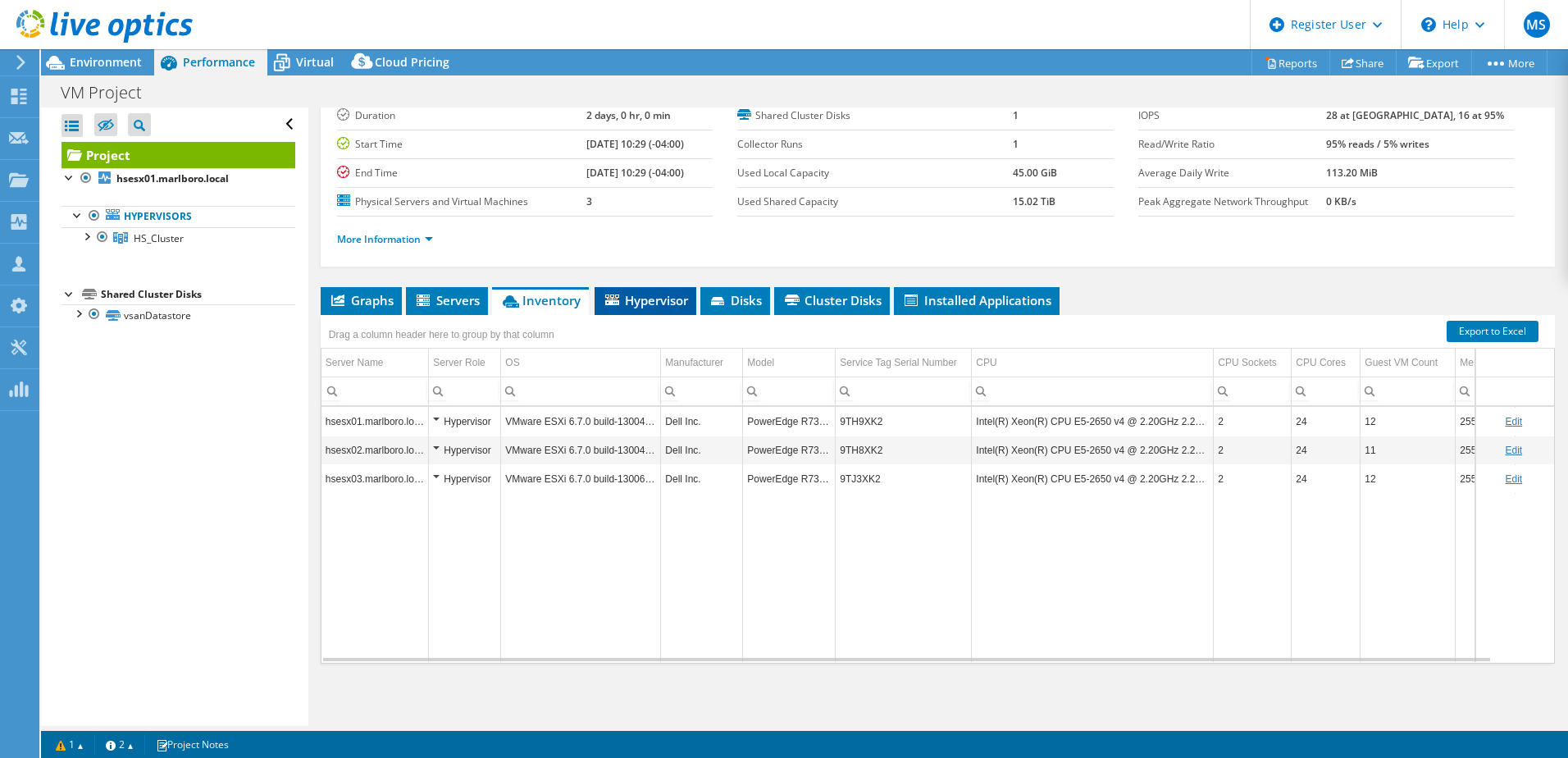
click at [649, 299] on span "Hypervisor" at bounding box center [645, 300] width 85 height 17
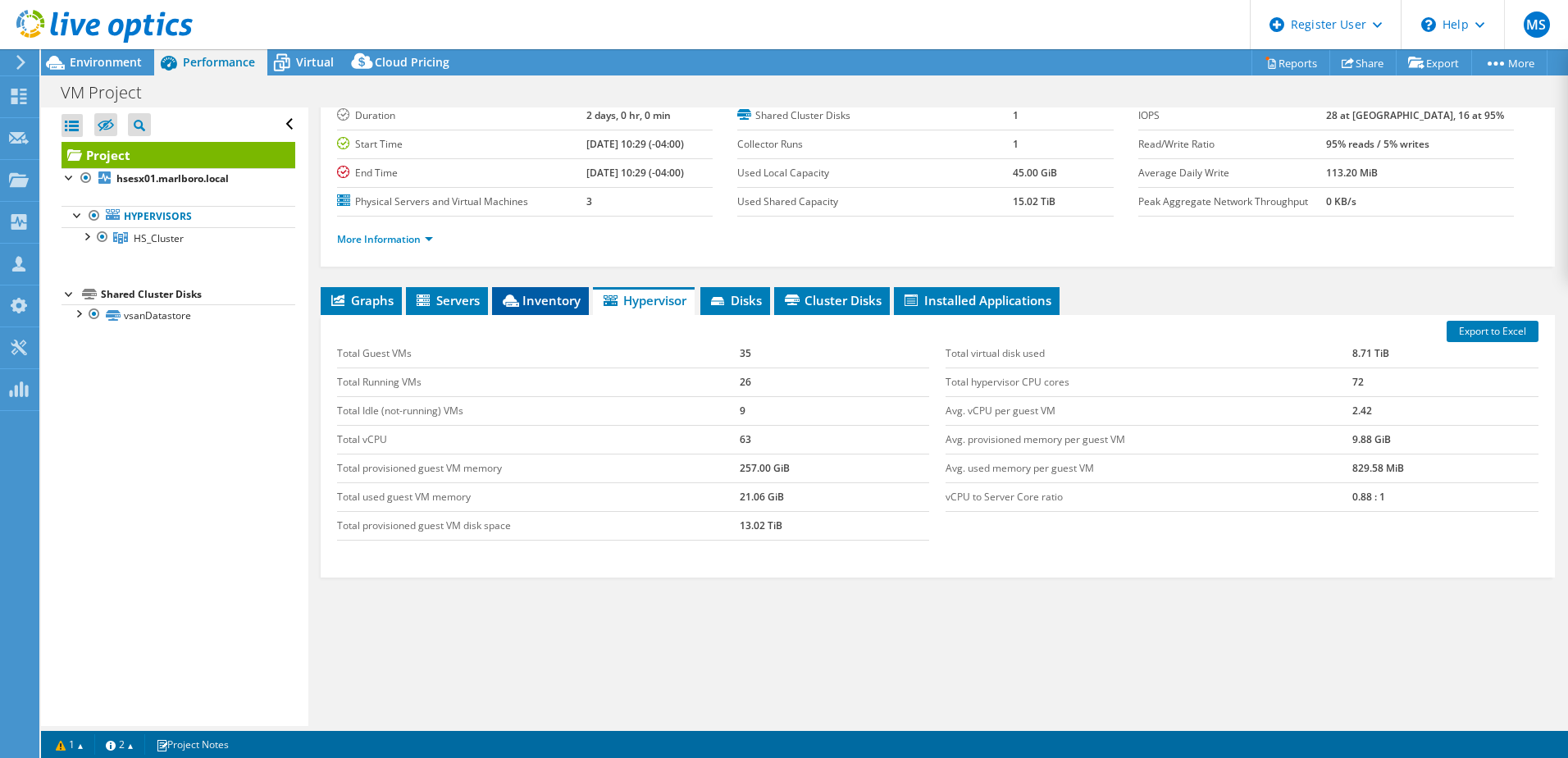
click at [558, 304] on span "Inventory" at bounding box center [540, 300] width 80 height 17
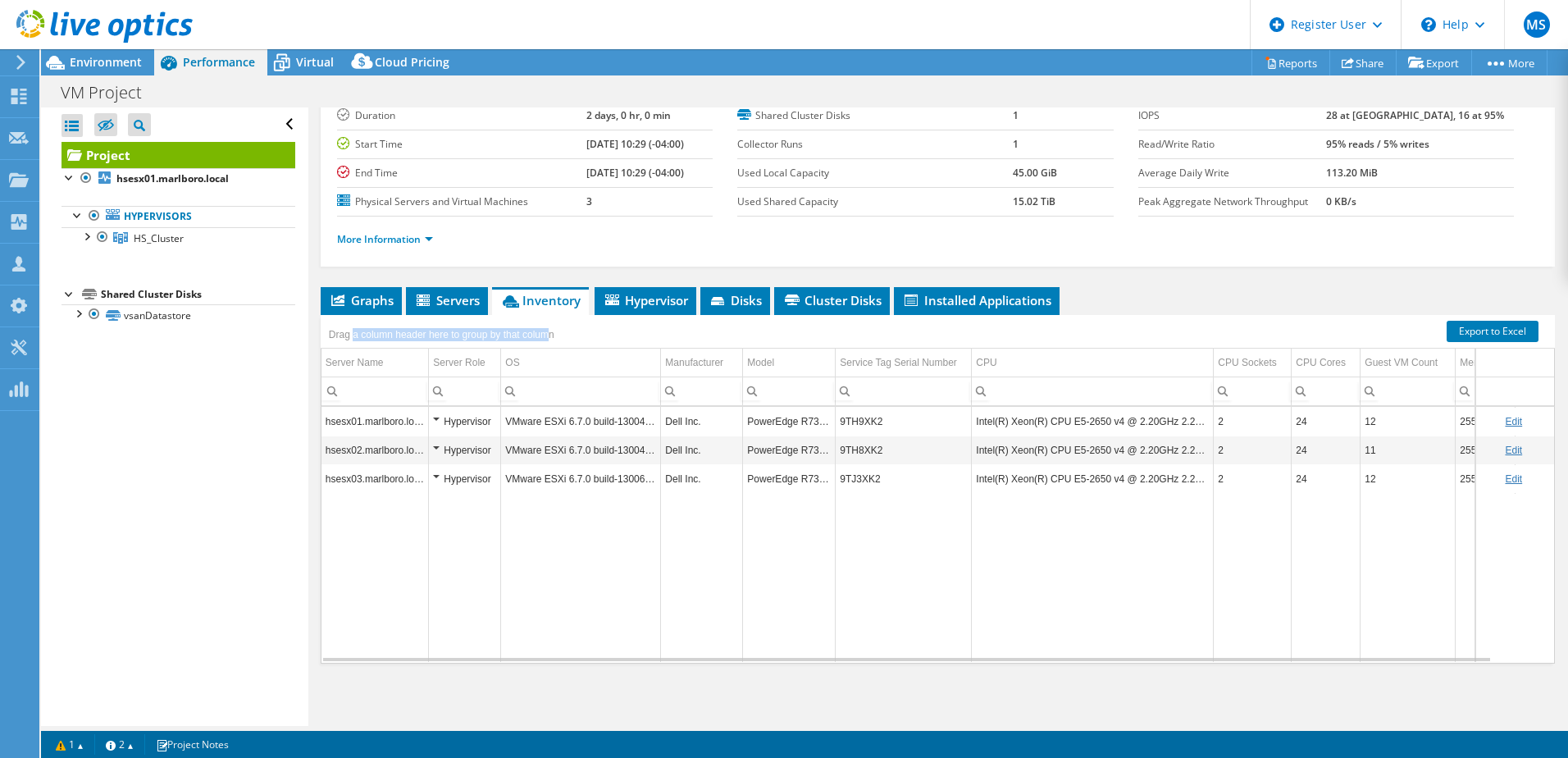
drag, startPoint x: 552, startPoint y: 330, endPoint x: 354, endPoint y: 338, distance: 198.2
click at [354, 338] on div "Drag a column header here to group by that column" at bounding box center [442, 335] width 234 height 23
drag, startPoint x: 354, startPoint y: 338, endPoint x: 557, endPoint y: 338, distance: 203.0
click at [557, 338] on div "Drag a column header here to group by that column" at bounding box center [442, 335] width 234 height 23
drag, startPoint x: 557, startPoint y: 338, endPoint x: 319, endPoint y: 341, distance: 238.0
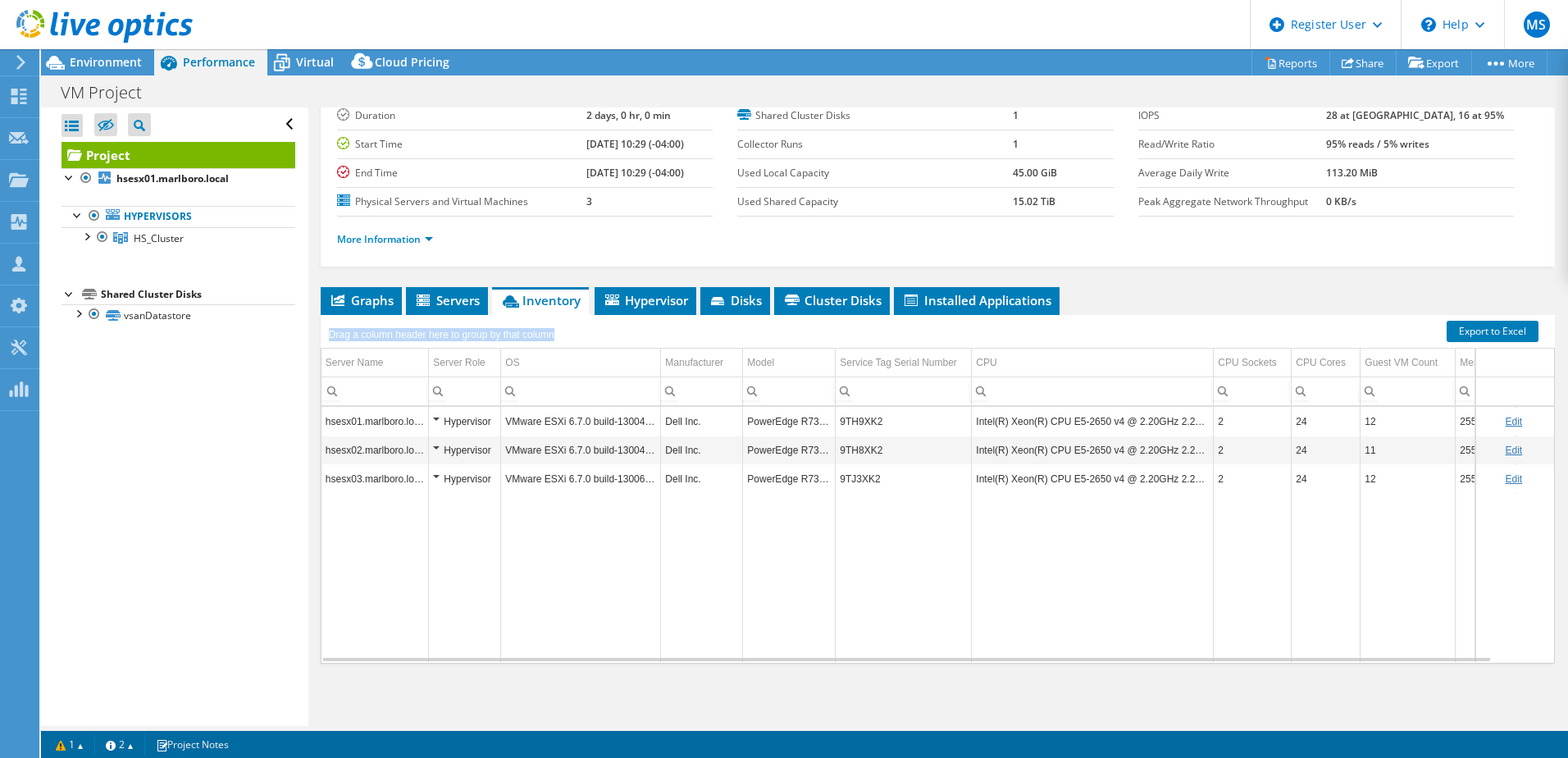
click at [319, 341] on div "Project Details Prepared for: [PERSON_NAME], [PERSON_NAME][EMAIL_ADDRESS][PERSO…" at bounding box center [938, 360] width 1259 height 731
